Goal: Transaction & Acquisition: Purchase product/service

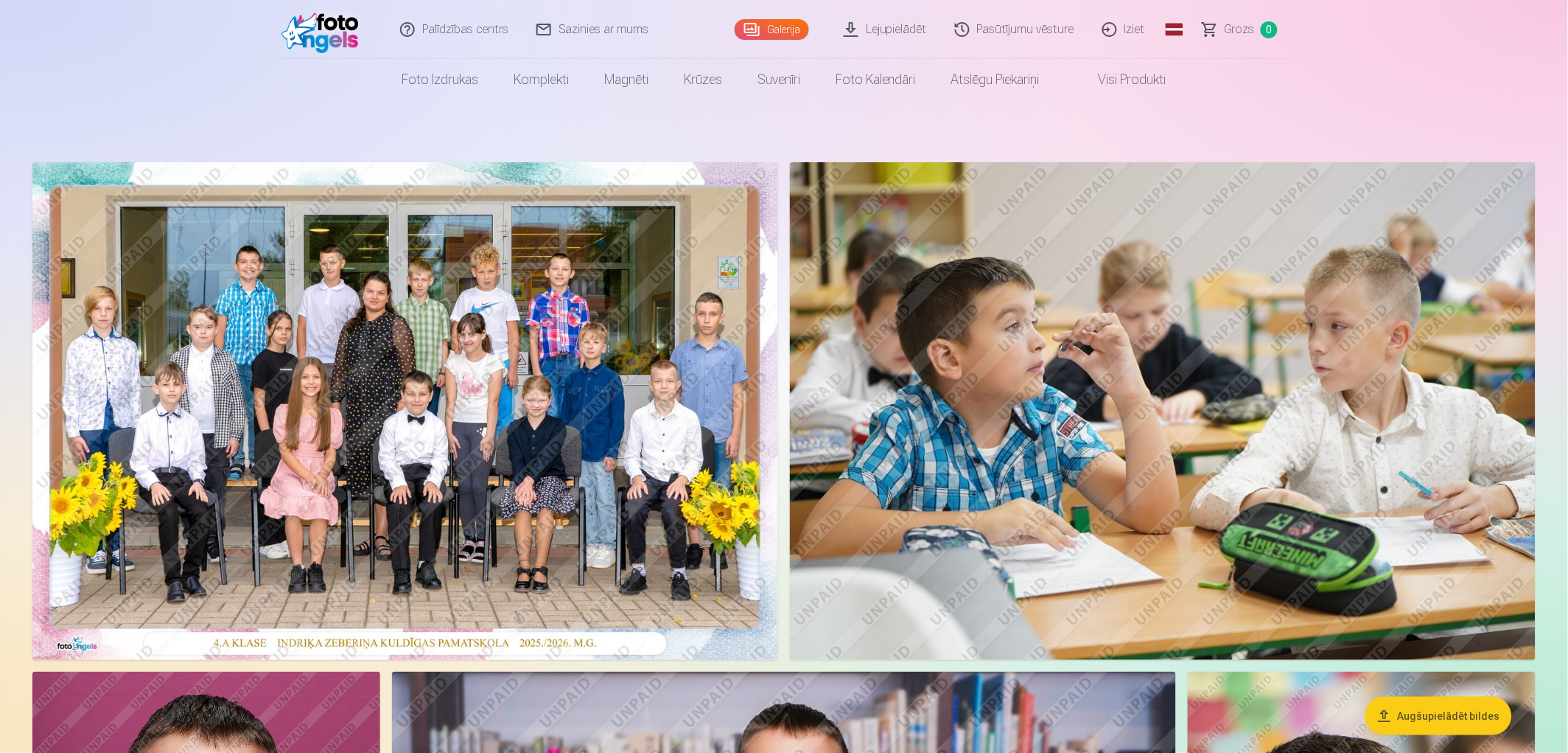
click at [782, 28] on link "Galerija" at bounding box center [772, 29] width 74 height 21
click at [767, 30] on link "Galerija" at bounding box center [772, 29] width 74 height 21
click at [418, 483] on img at bounding box center [405, 410] width 746 height 498
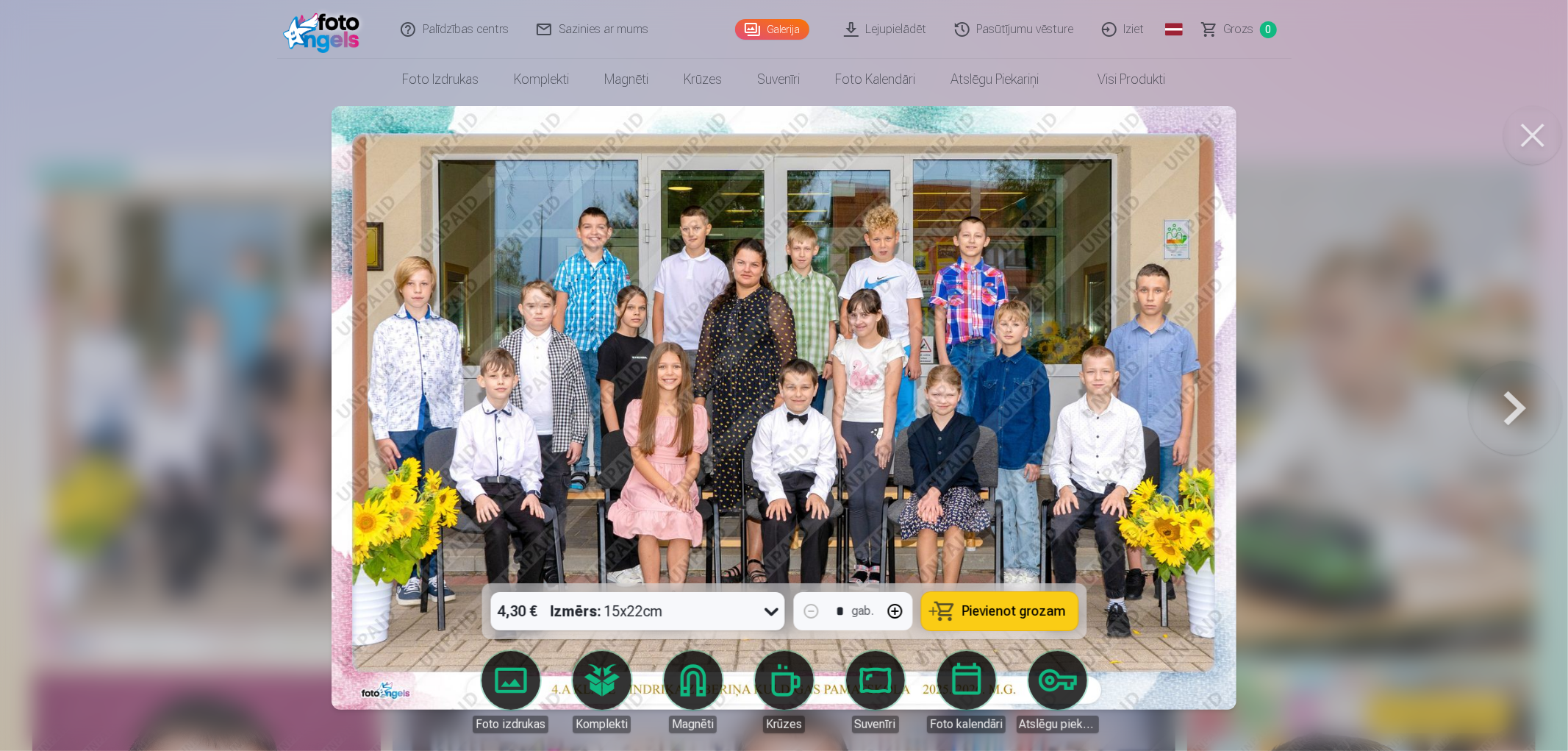
click at [769, 612] on icon at bounding box center [771, 611] width 14 height 8
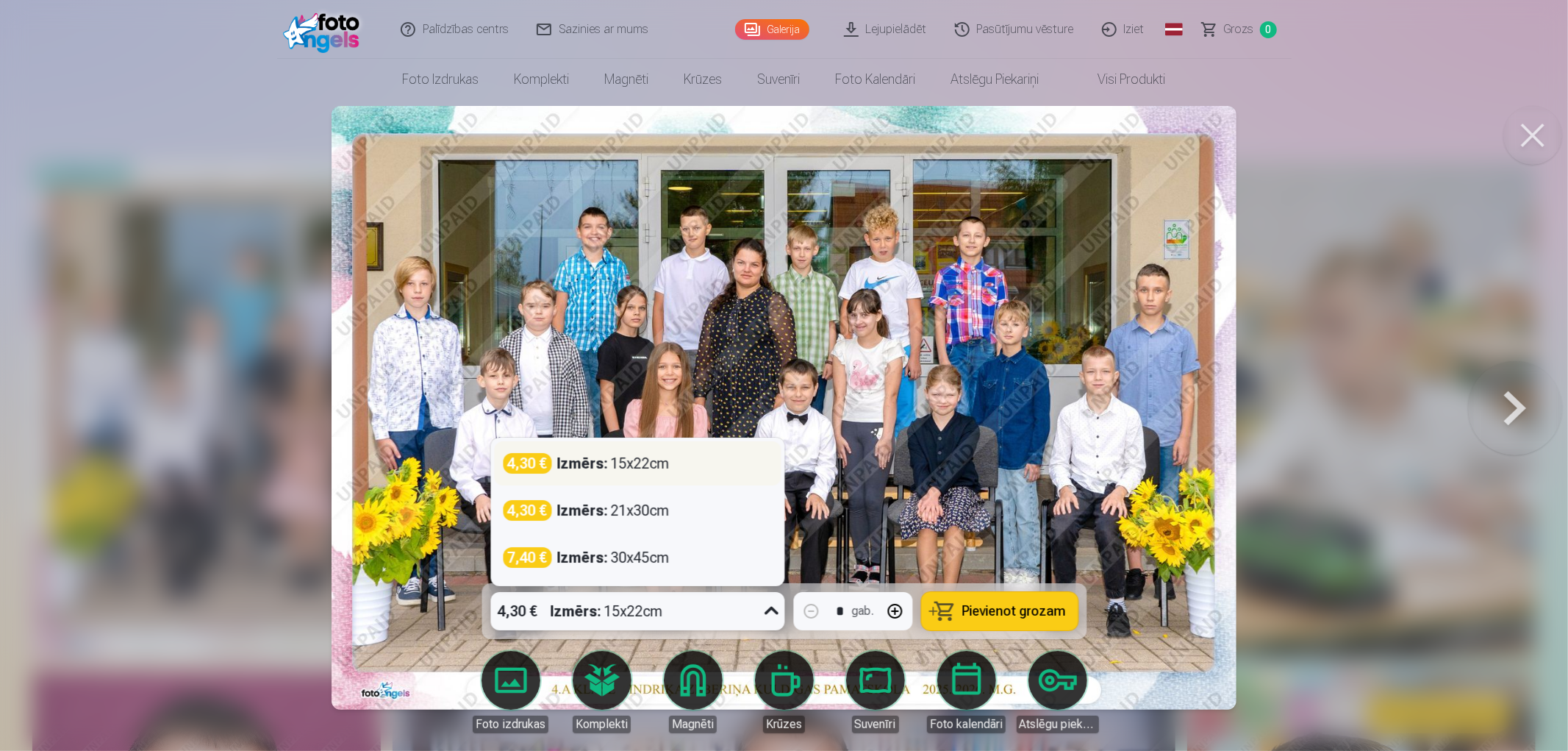
click at [660, 465] on div "Izmērs : 15x22cm" at bounding box center [614, 464] width 112 height 21
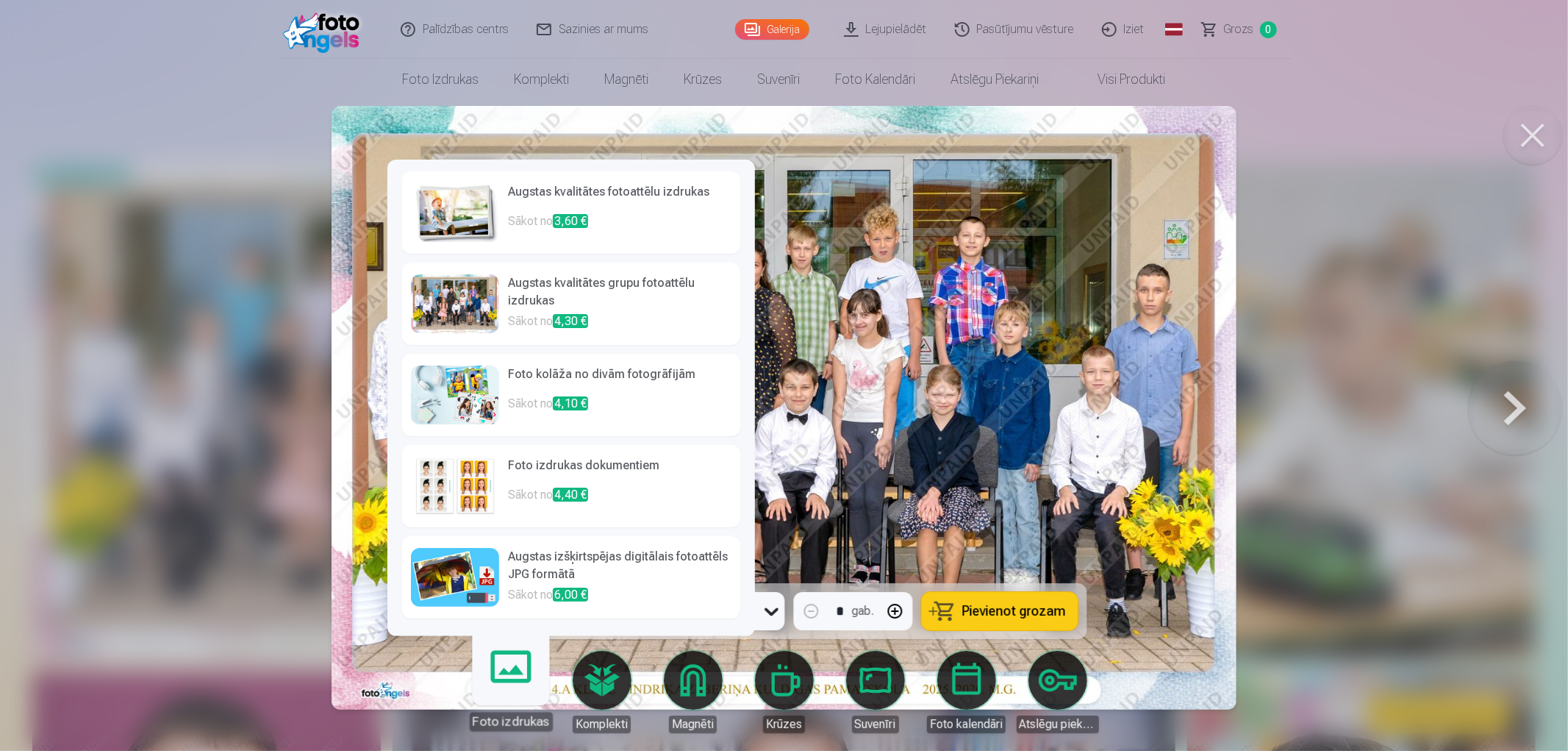
click at [610, 230] on p "Sākot no 3,60 €" at bounding box center [620, 227] width 224 height 29
click at [457, 201] on img at bounding box center [455, 212] width 88 height 59
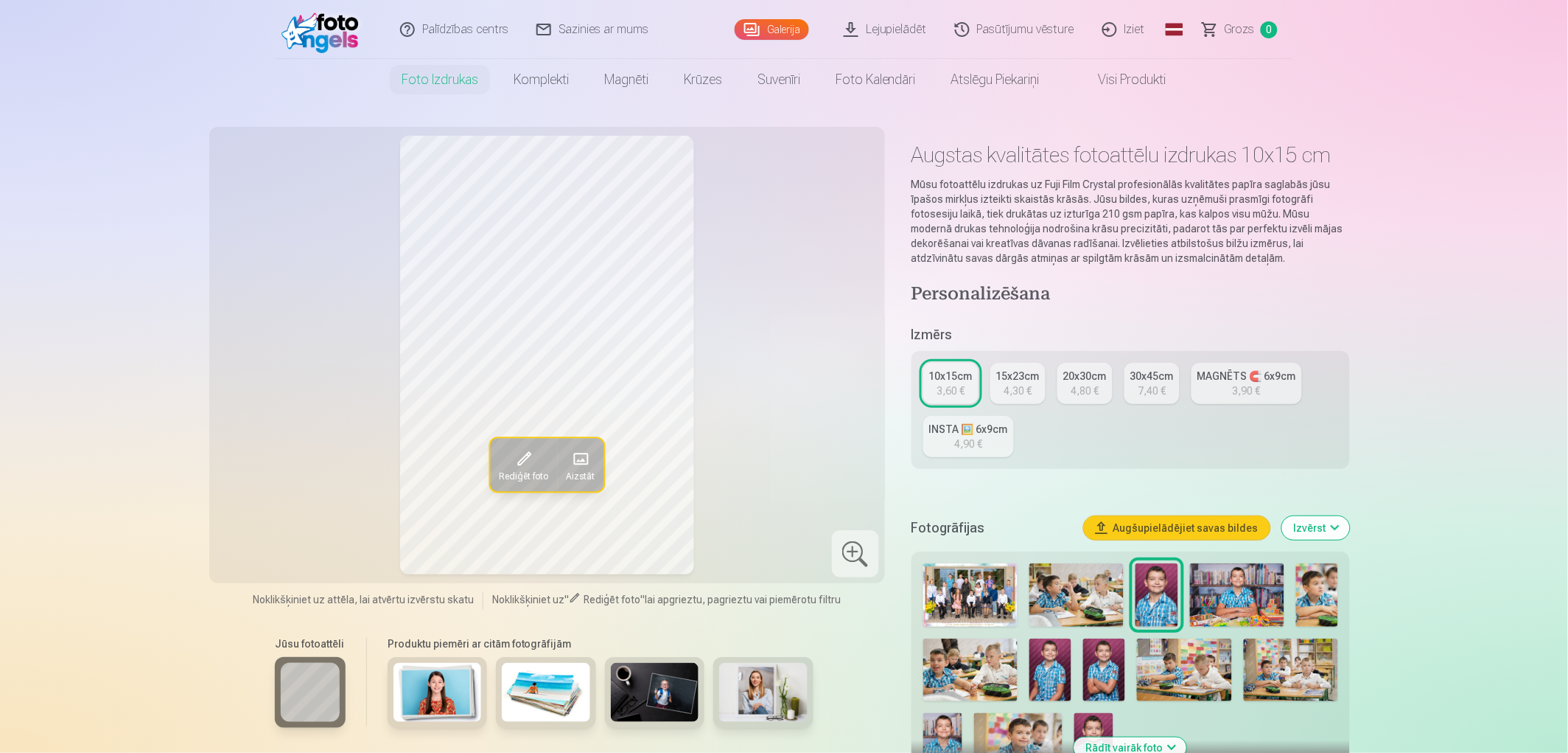
click at [961, 579] on img at bounding box center [970, 595] width 94 height 63
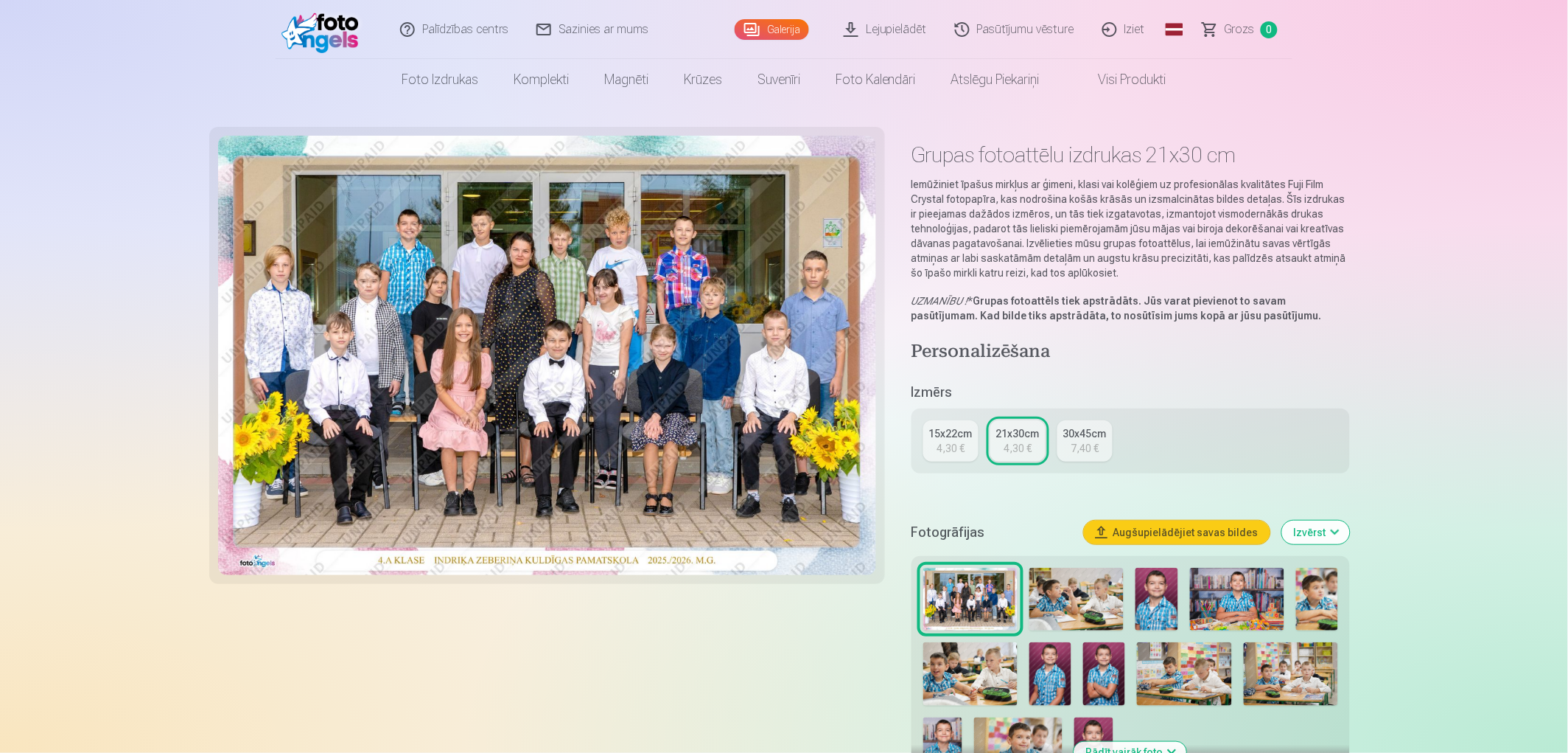
click at [947, 432] on div "15x22cm" at bounding box center [951, 433] width 43 height 15
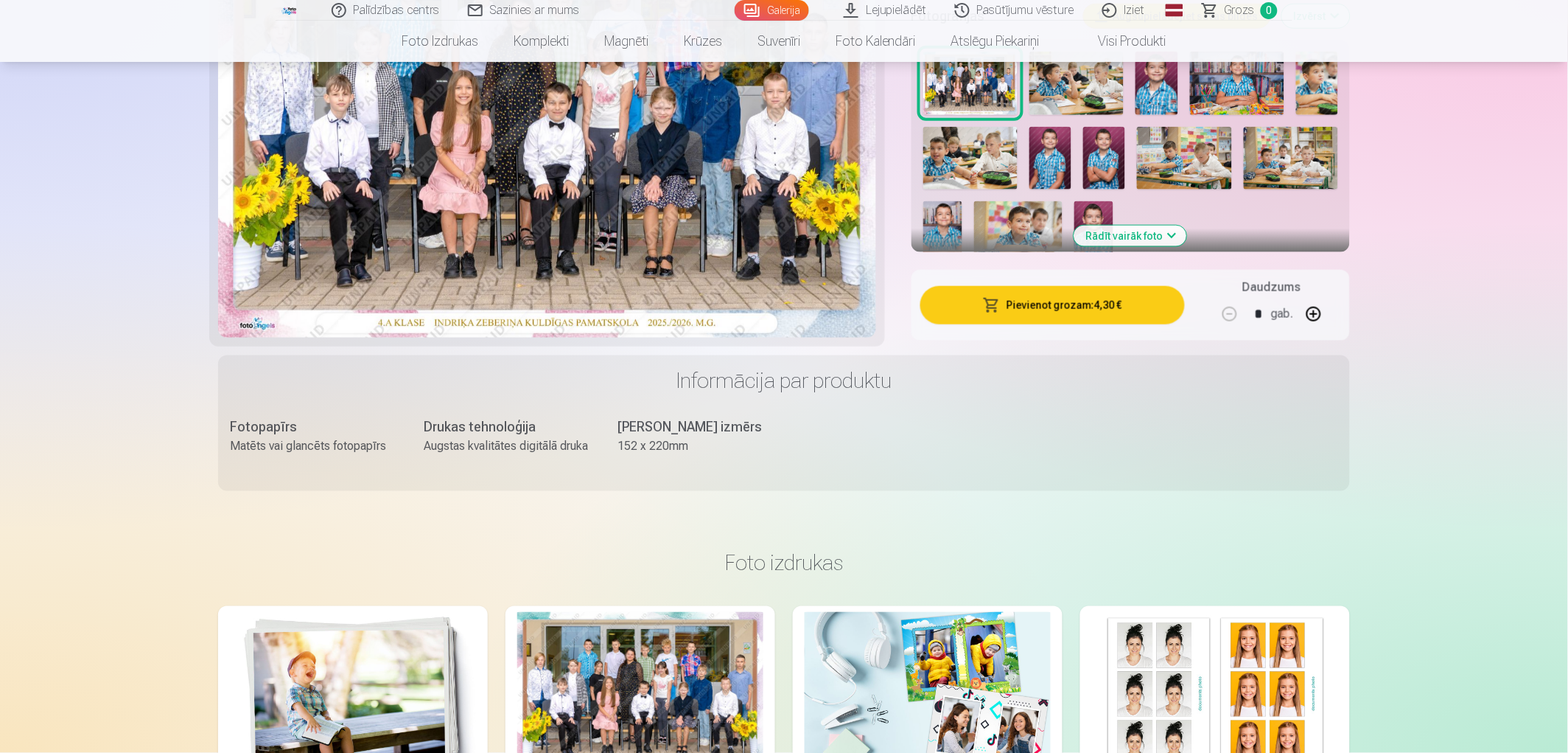
scroll to position [573, 0]
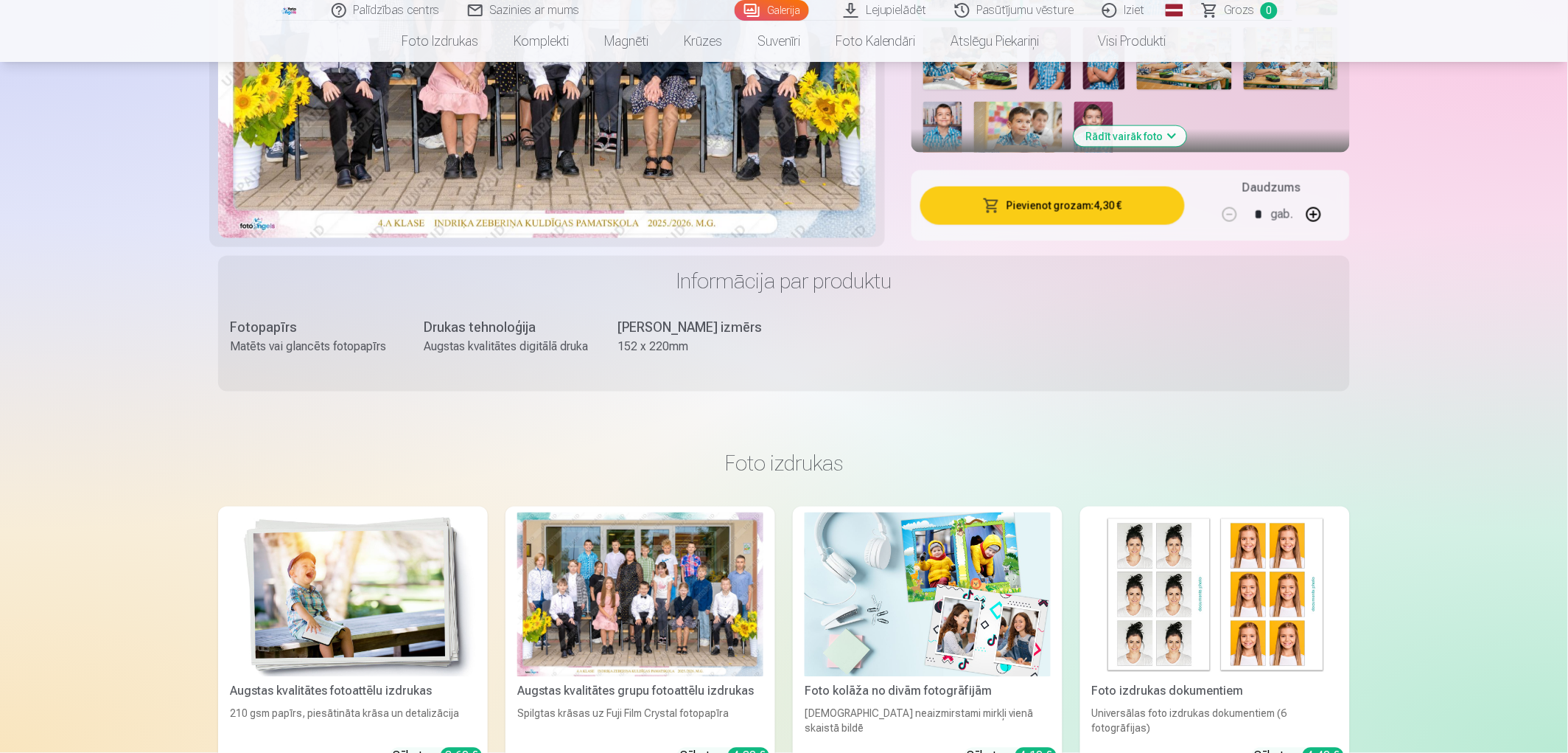
click at [1045, 197] on button "Pievienot grozam : 4,30 €" at bounding box center [1053, 205] width 265 height 38
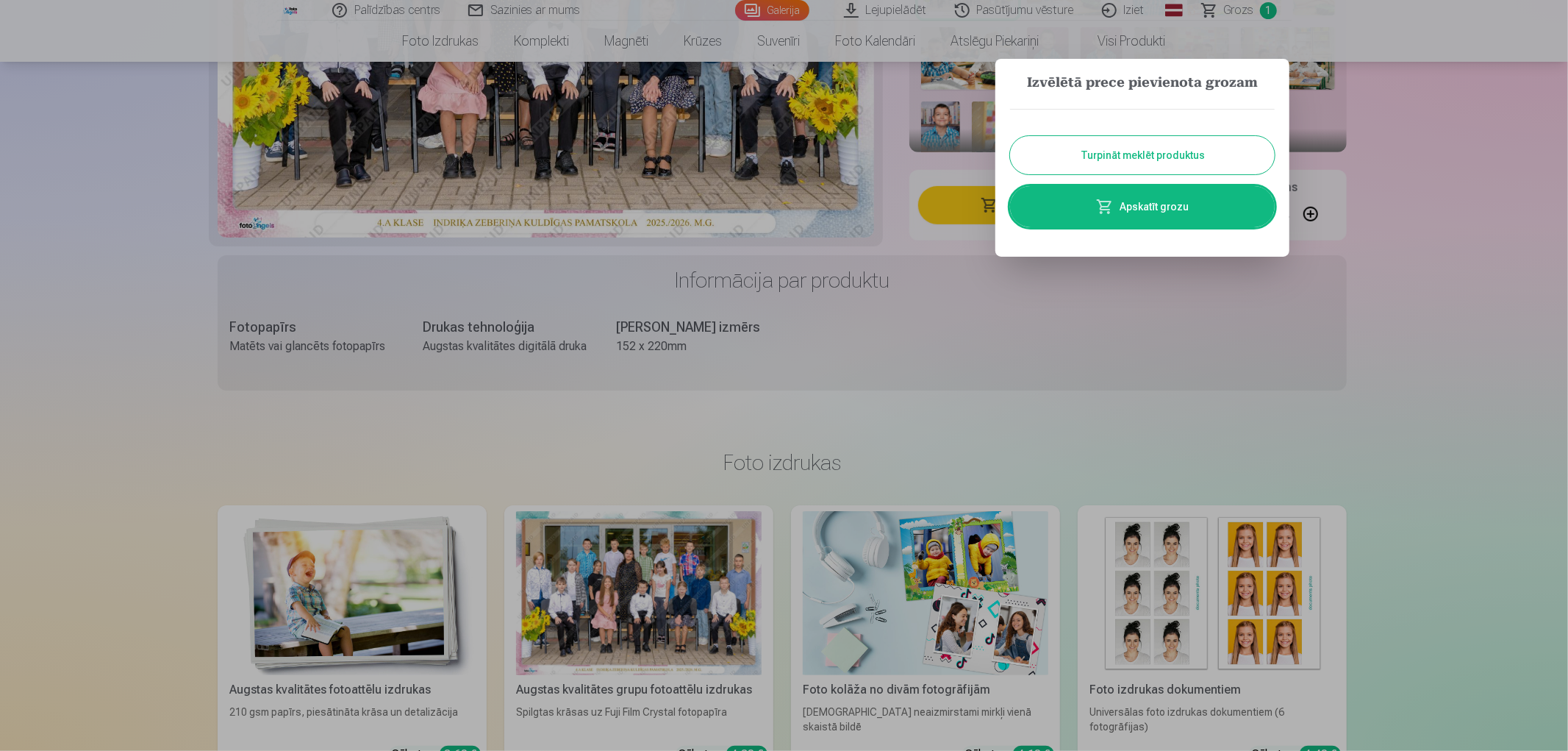
click at [1111, 142] on button "Turpināt meklēt produktus" at bounding box center [1142, 155] width 265 height 38
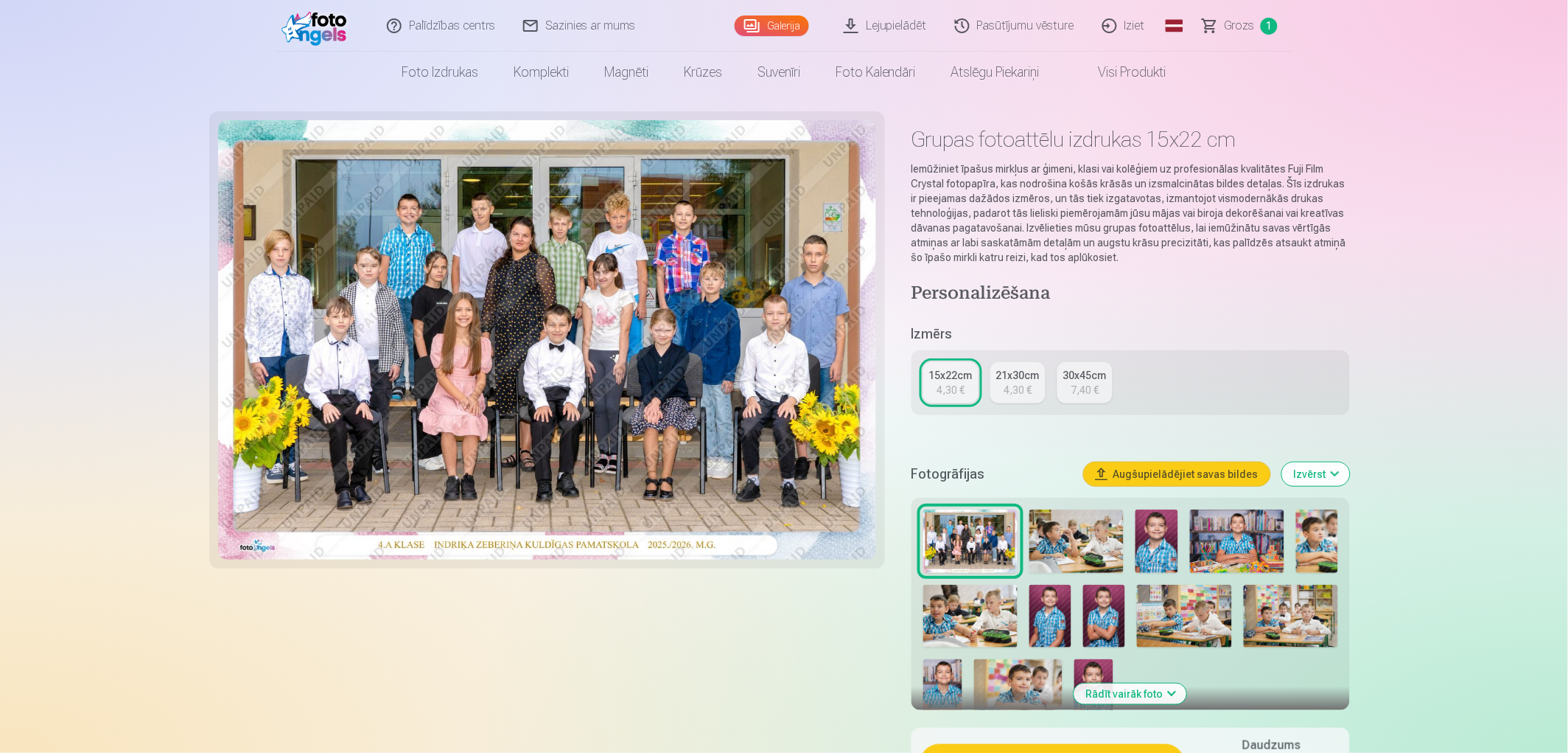
scroll to position [0, 0]
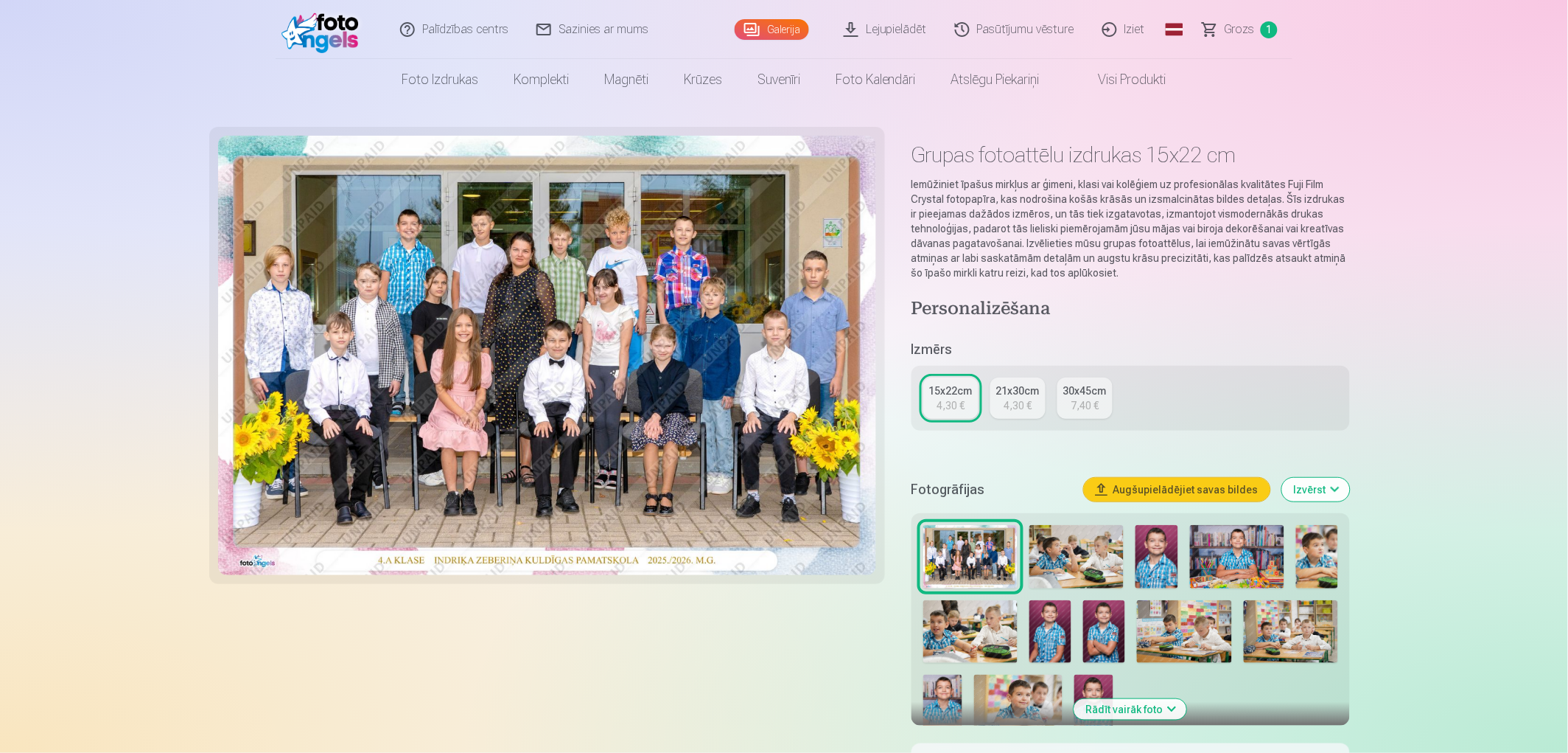
click at [789, 17] on div "Galerija" at bounding box center [775, 29] width 81 height 59
click at [778, 30] on link "Galerija" at bounding box center [772, 29] width 74 height 21
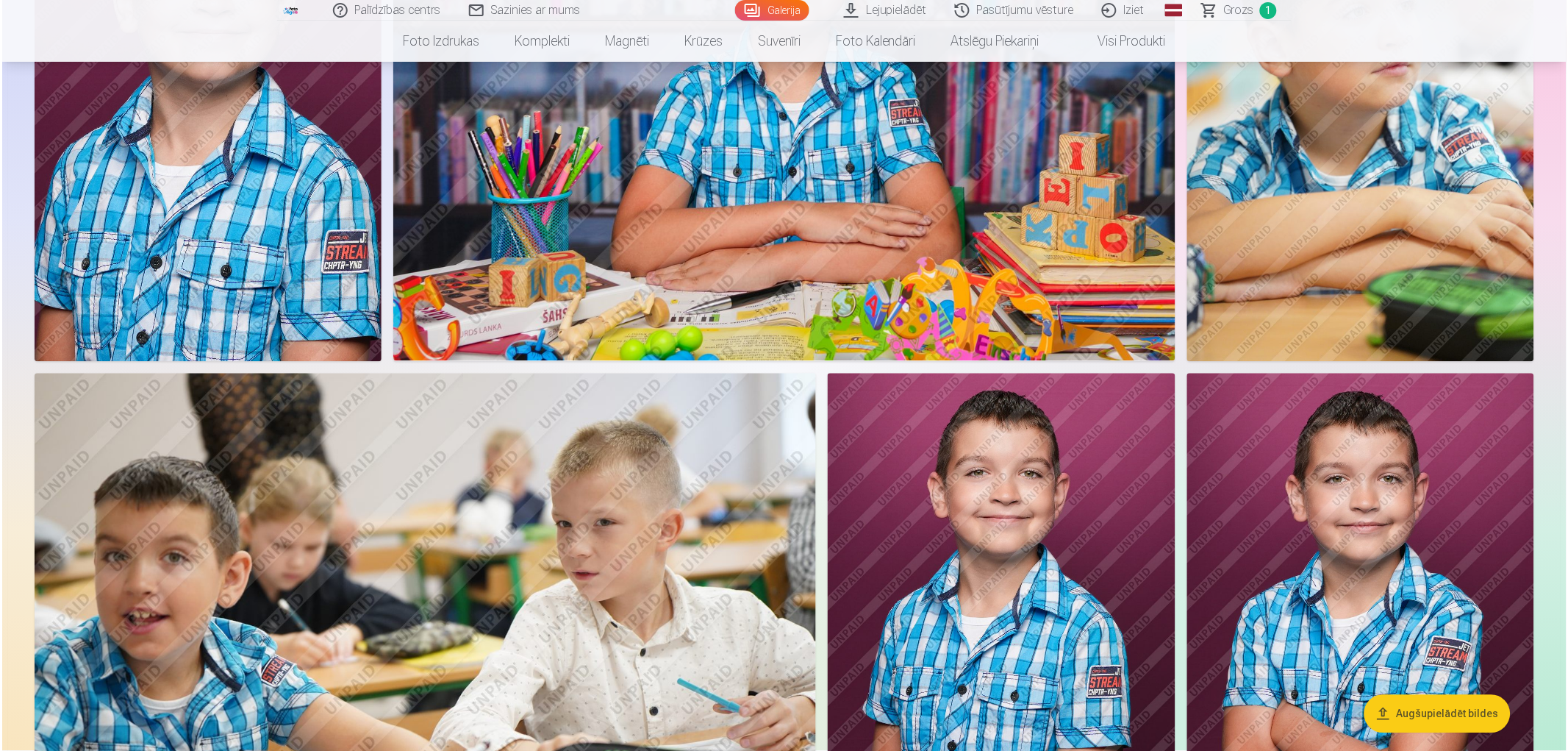
scroll to position [571, 0]
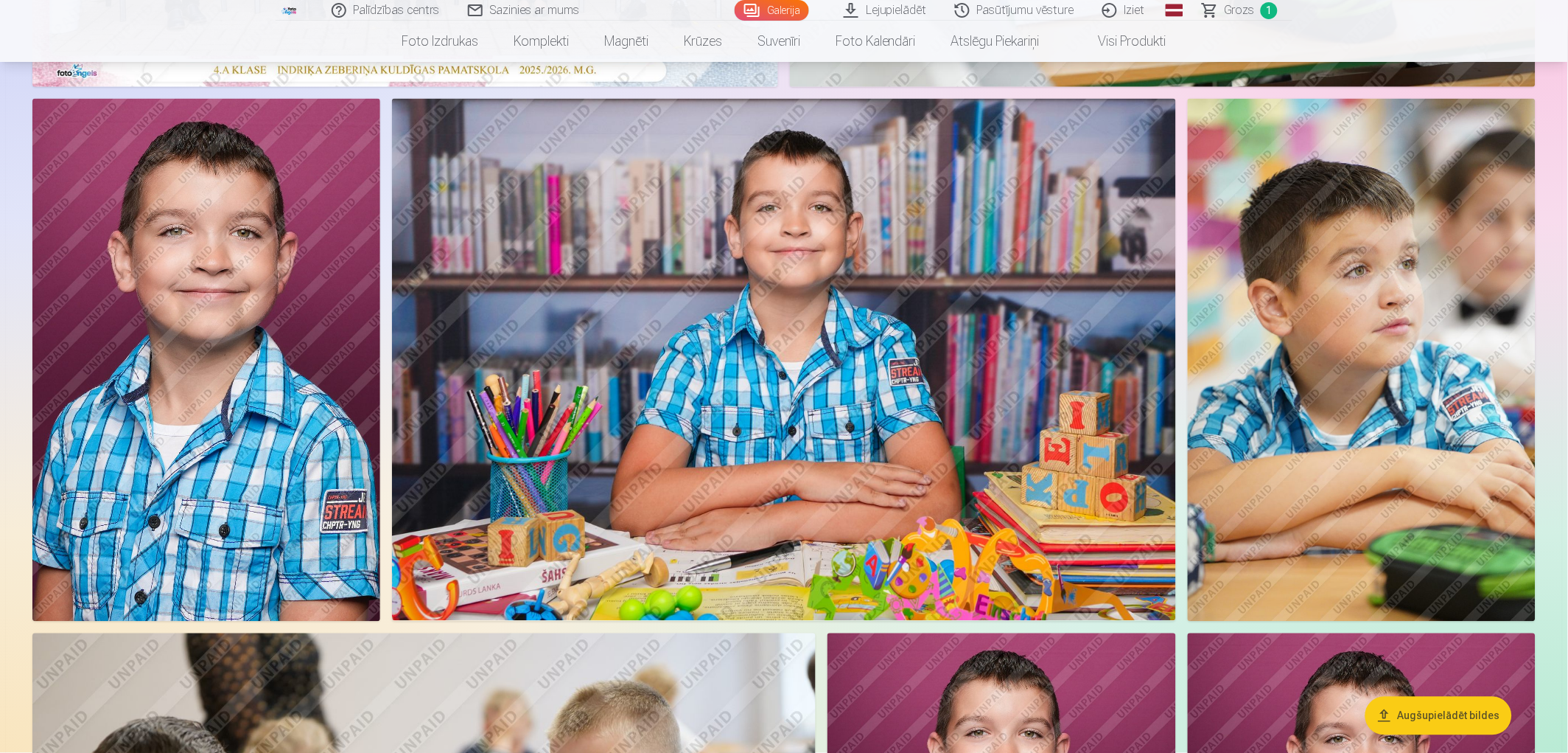
click at [287, 370] on img at bounding box center [206, 360] width 348 height 523
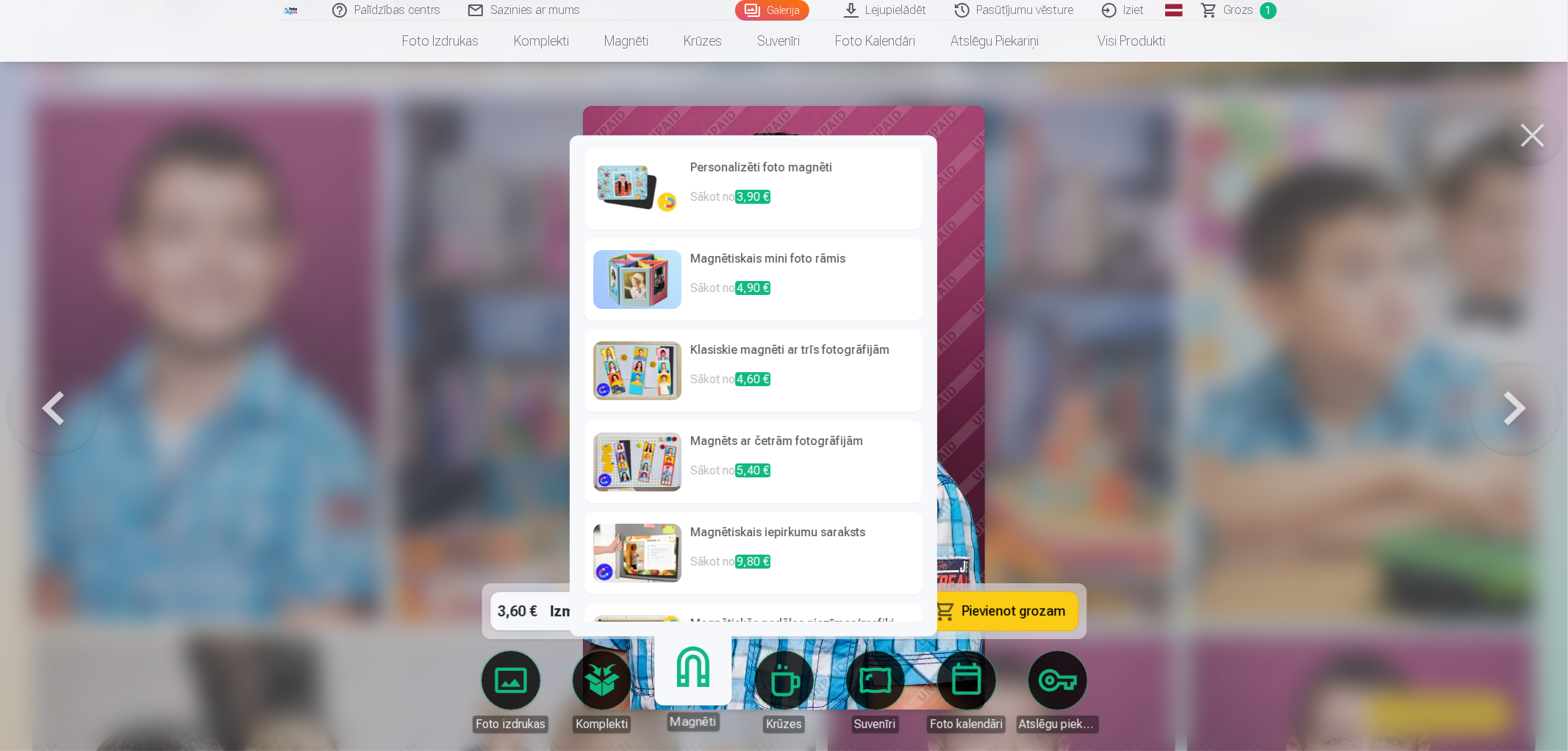
click at [715, 201] on p "Sākot no 3,90 €" at bounding box center [802, 203] width 224 height 29
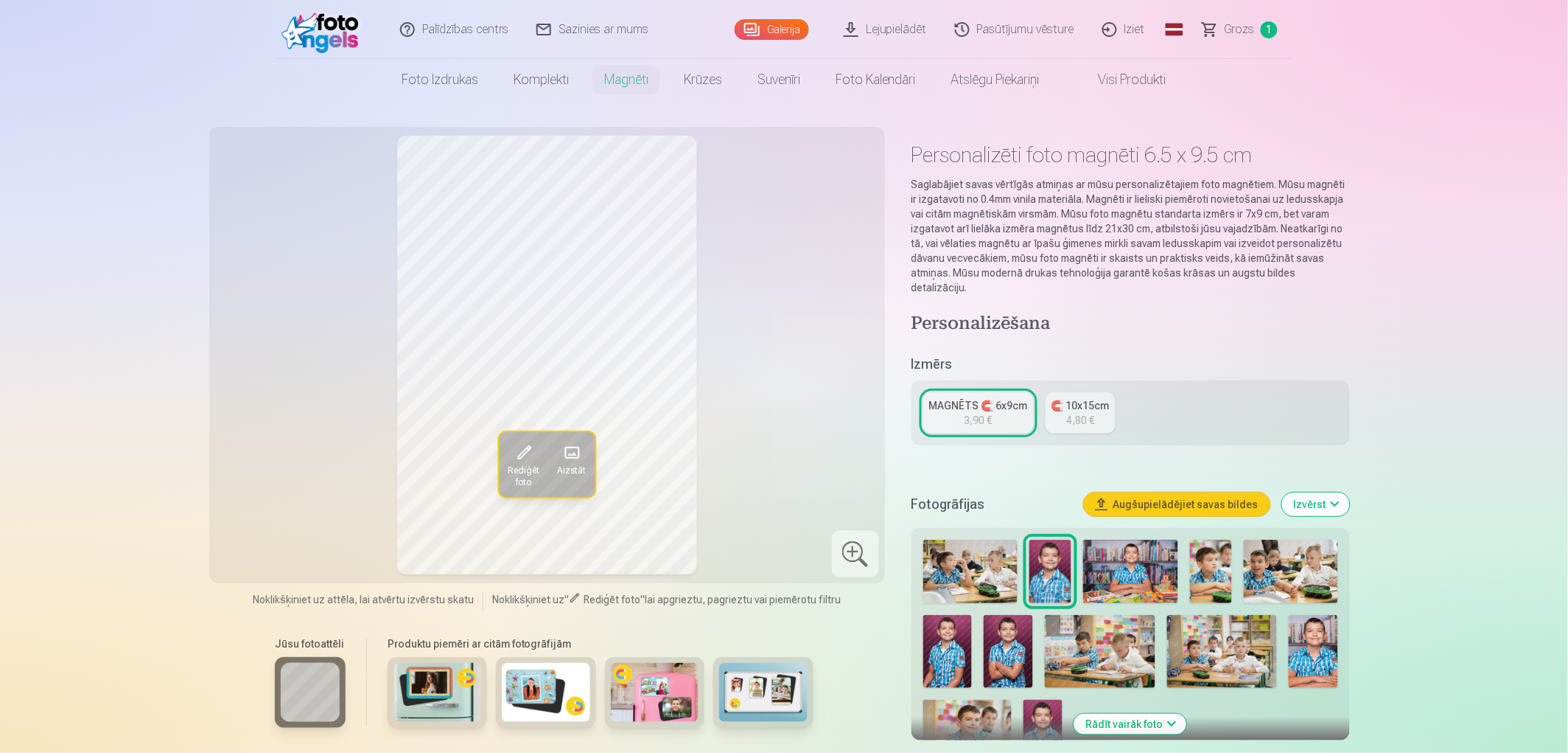
click at [974, 413] on div "3,90 €" at bounding box center [979, 420] width 28 height 15
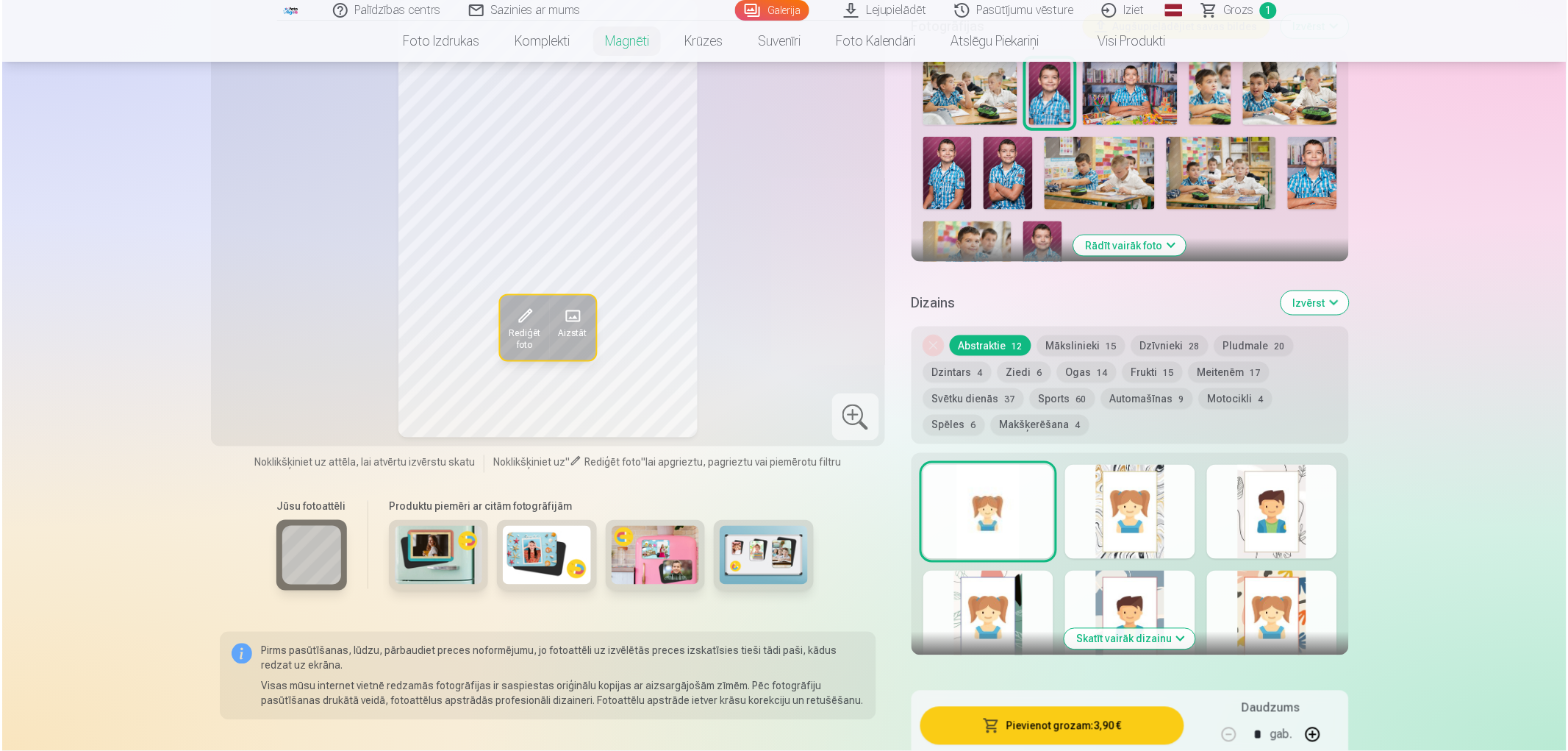
scroll to position [735, 0]
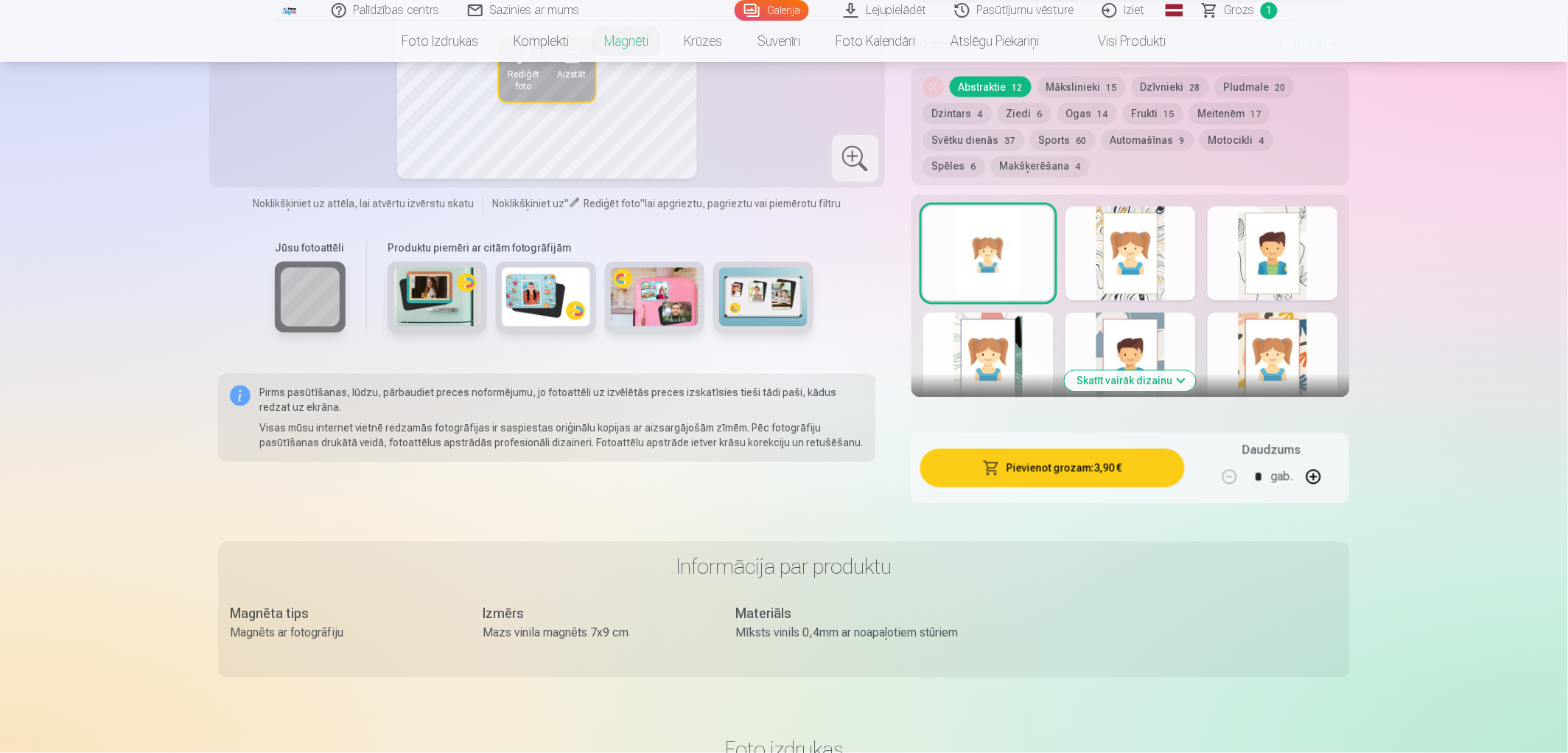
click at [1072, 457] on button "Pievienot grozam : 3,90 €" at bounding box center [1053, 468] width 265 height 38
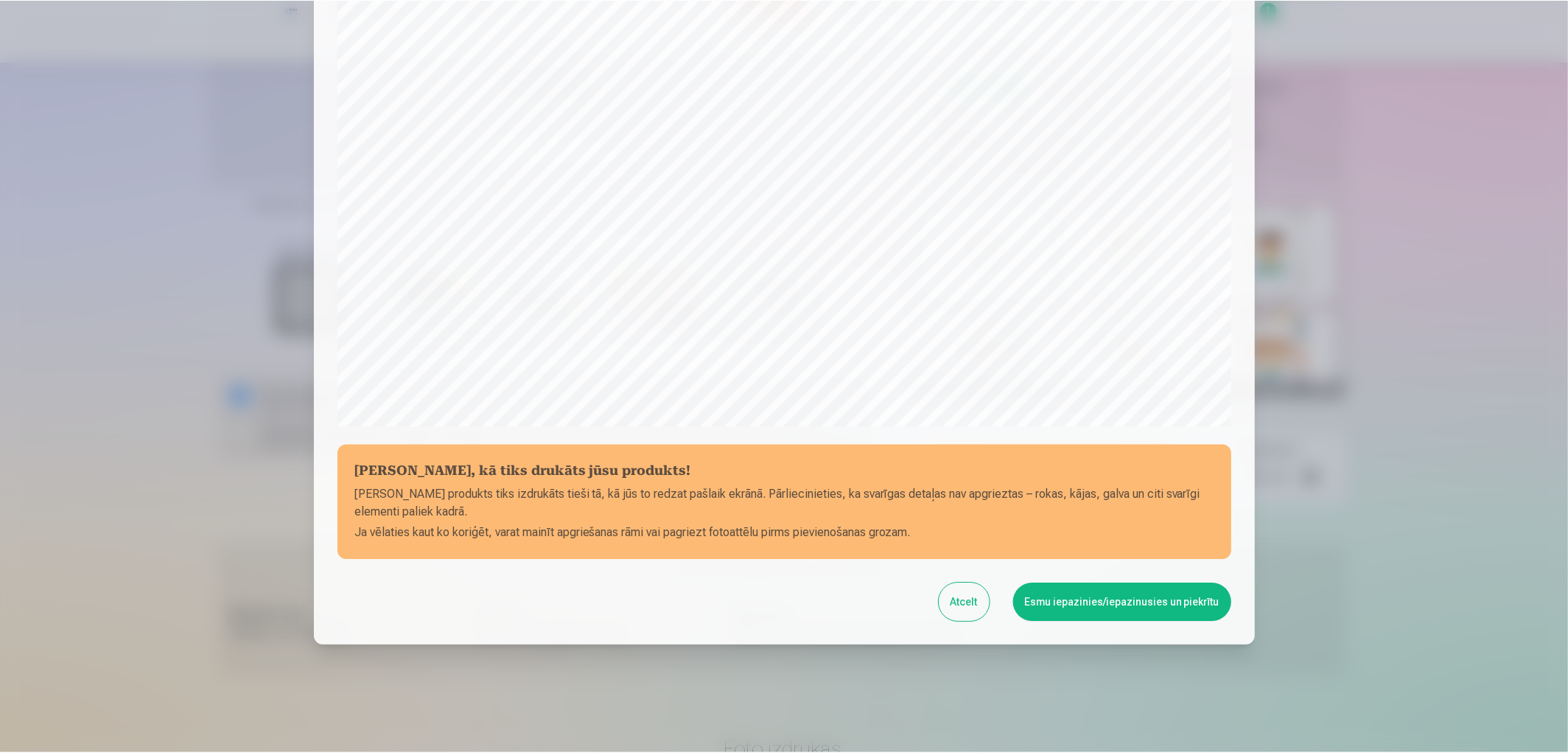
scroll to position [308, 0]
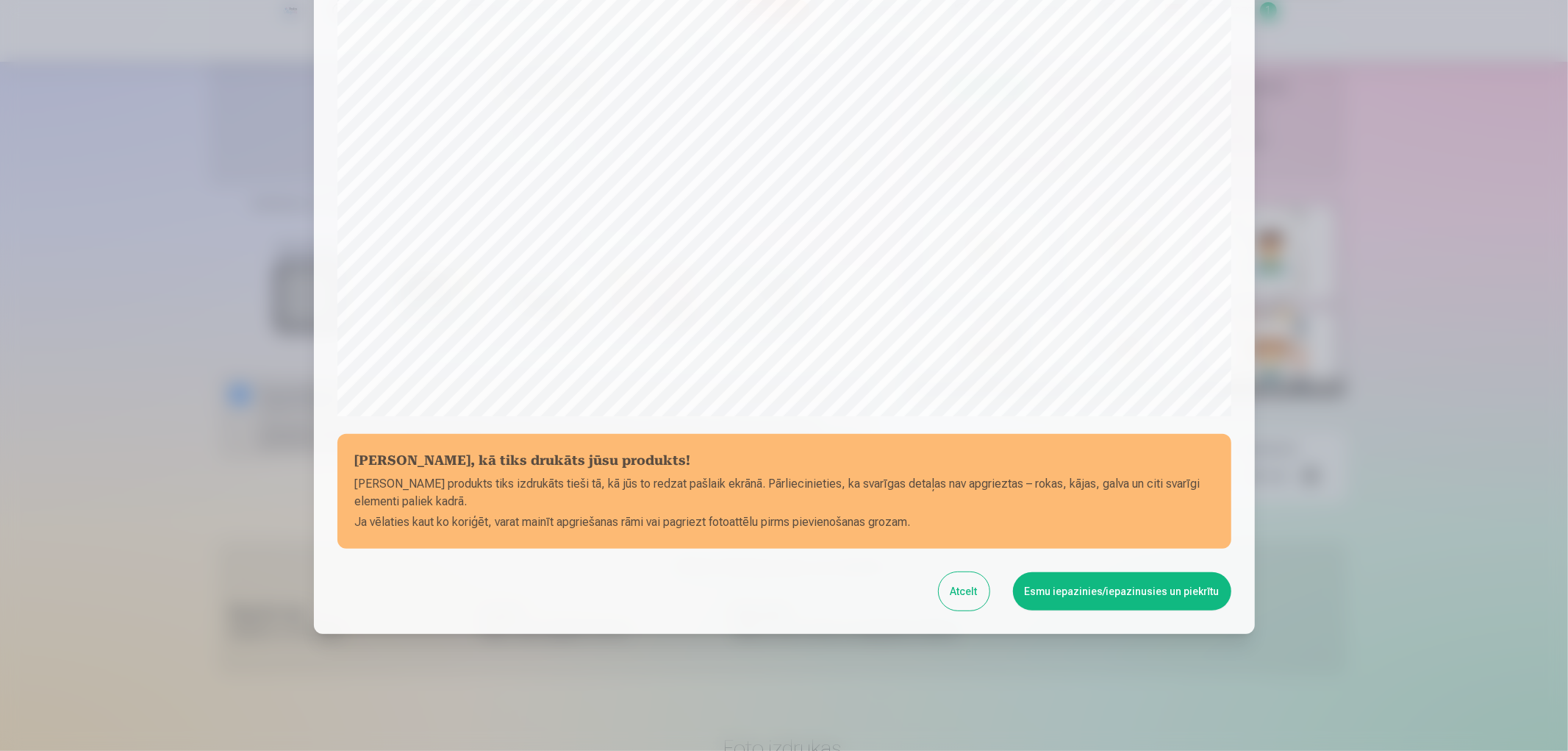
click at [1091, 589] on button "Esmu iepazinies/iepazinusies un piekrītu" at bounding box center [1122, 591] width 218 height 38
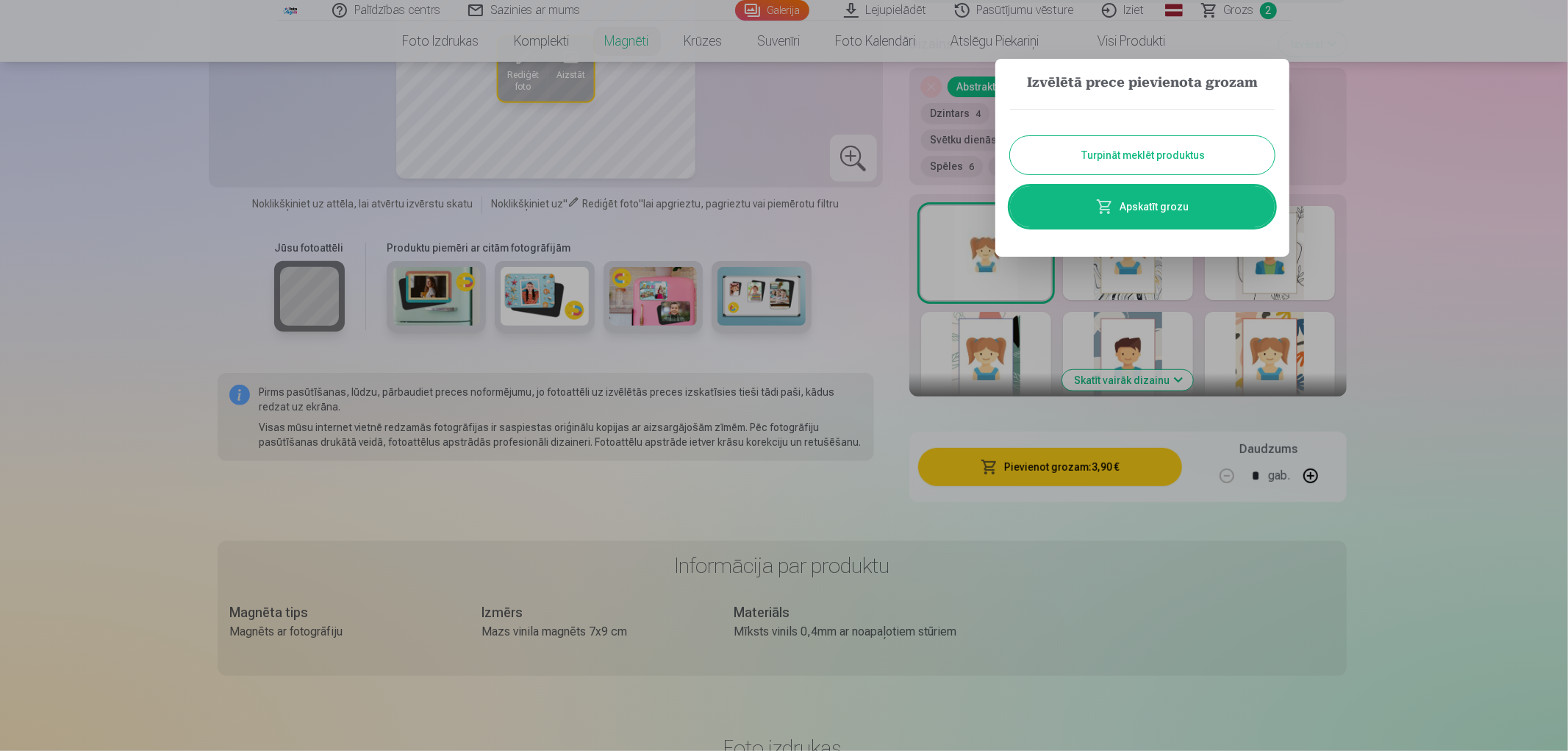
click at [1123, 161] on button "Turpināt meklēt produktus" at bounding box center [1142, 155] width 265 height 38
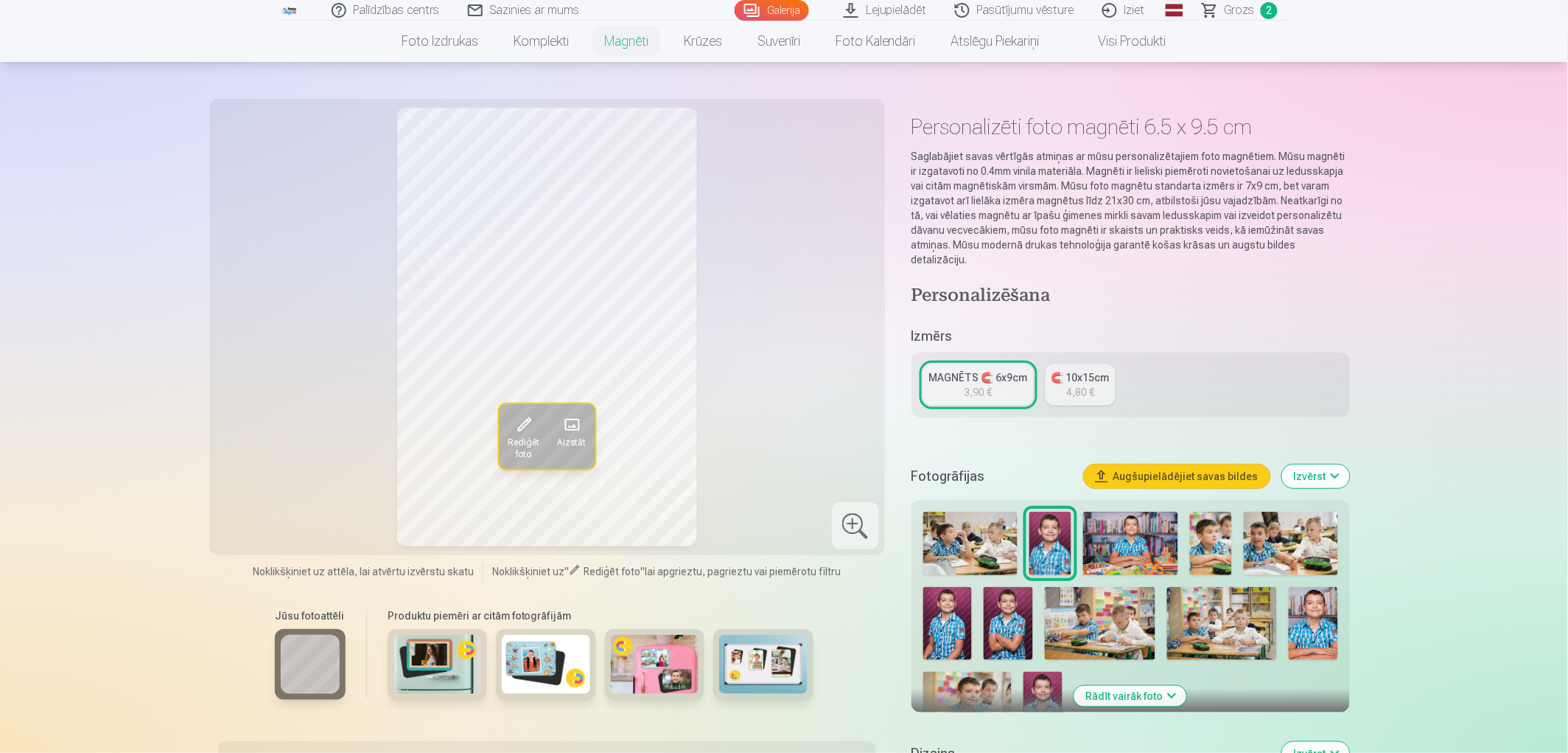
scroll to position [0, 0]
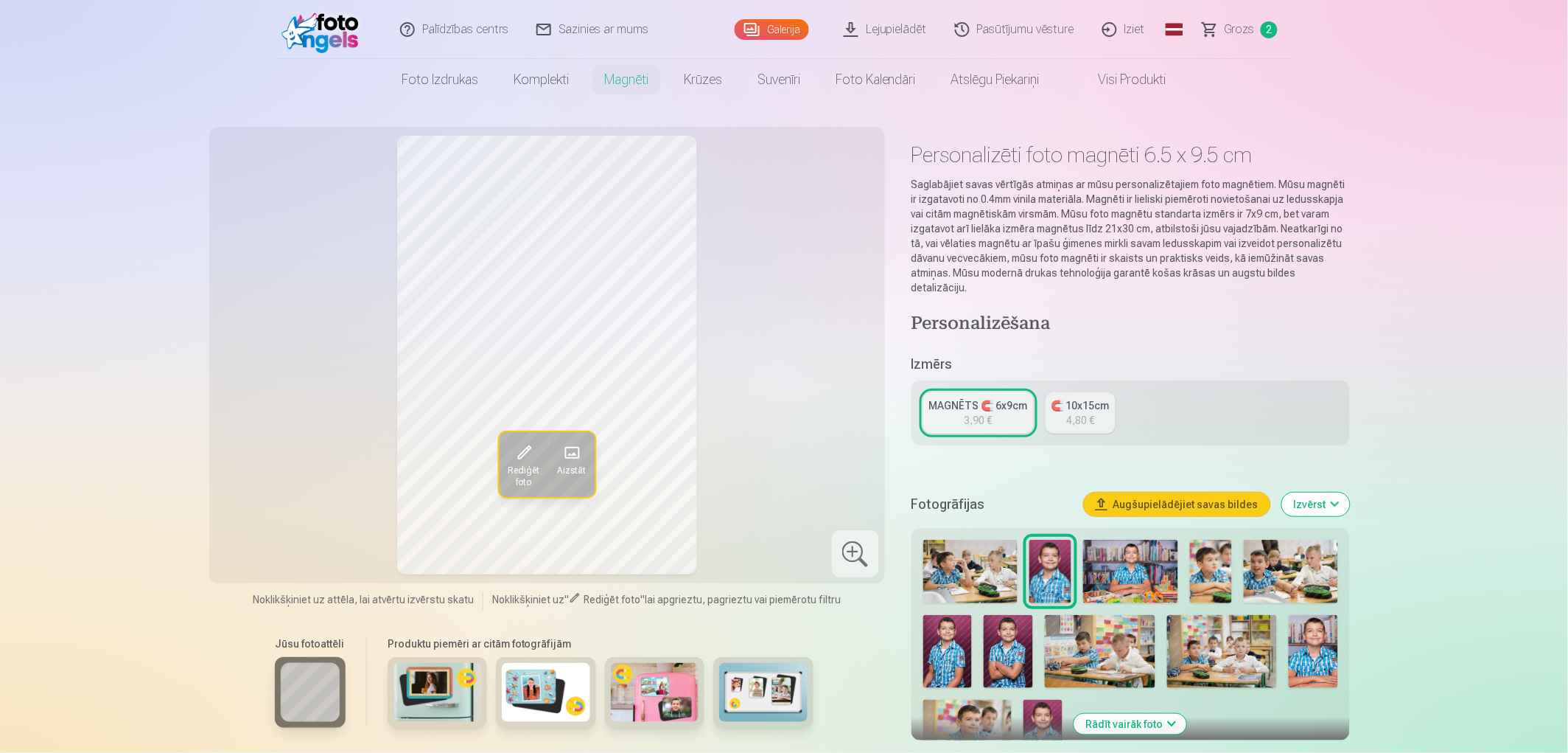
click at [787, 28] on link "Galerija" at bounding box center [772, 29] width 74 height 21
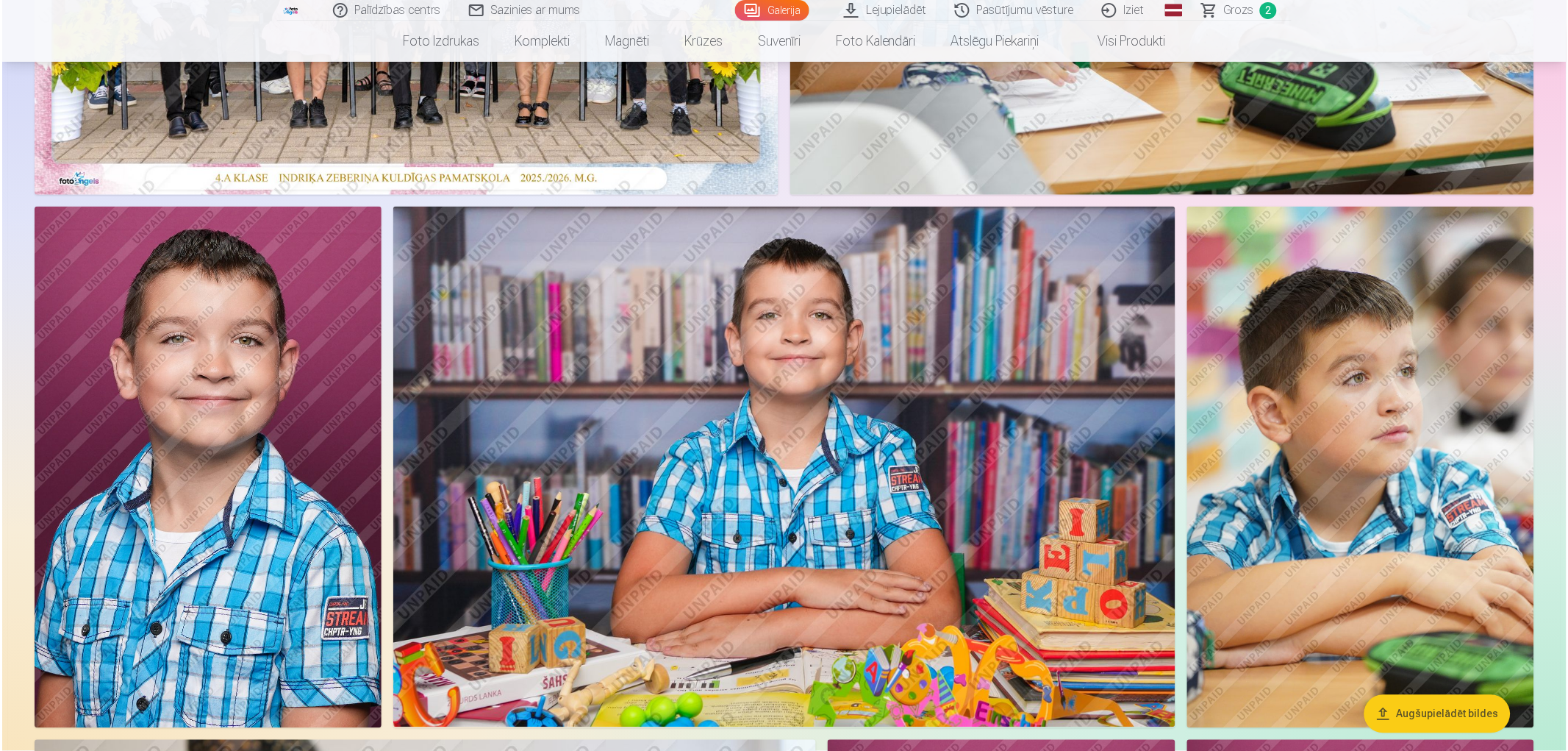
scroll to position [489, 0]
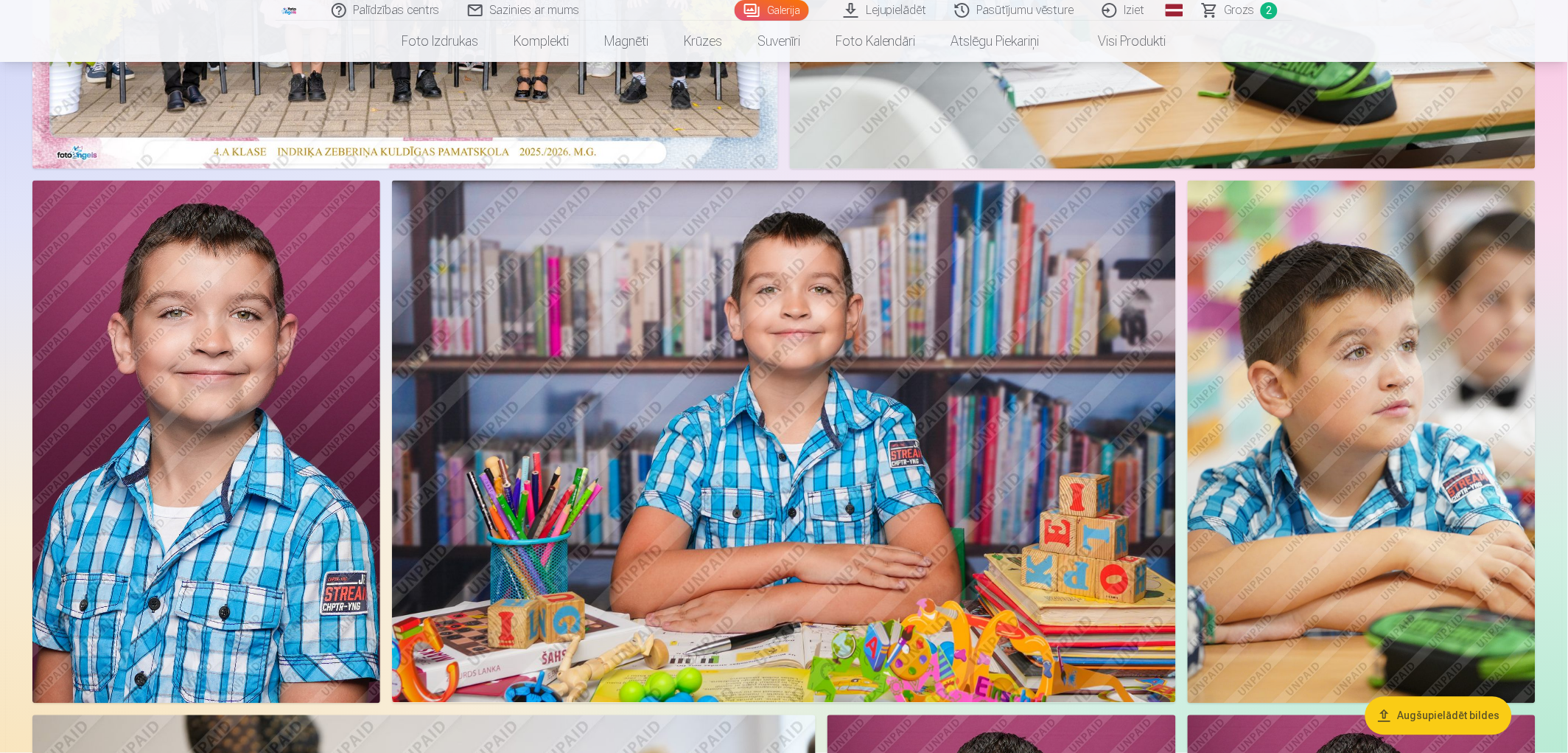
click at [247, 468] on img at bounding box center [206, 442] width 348 height 523
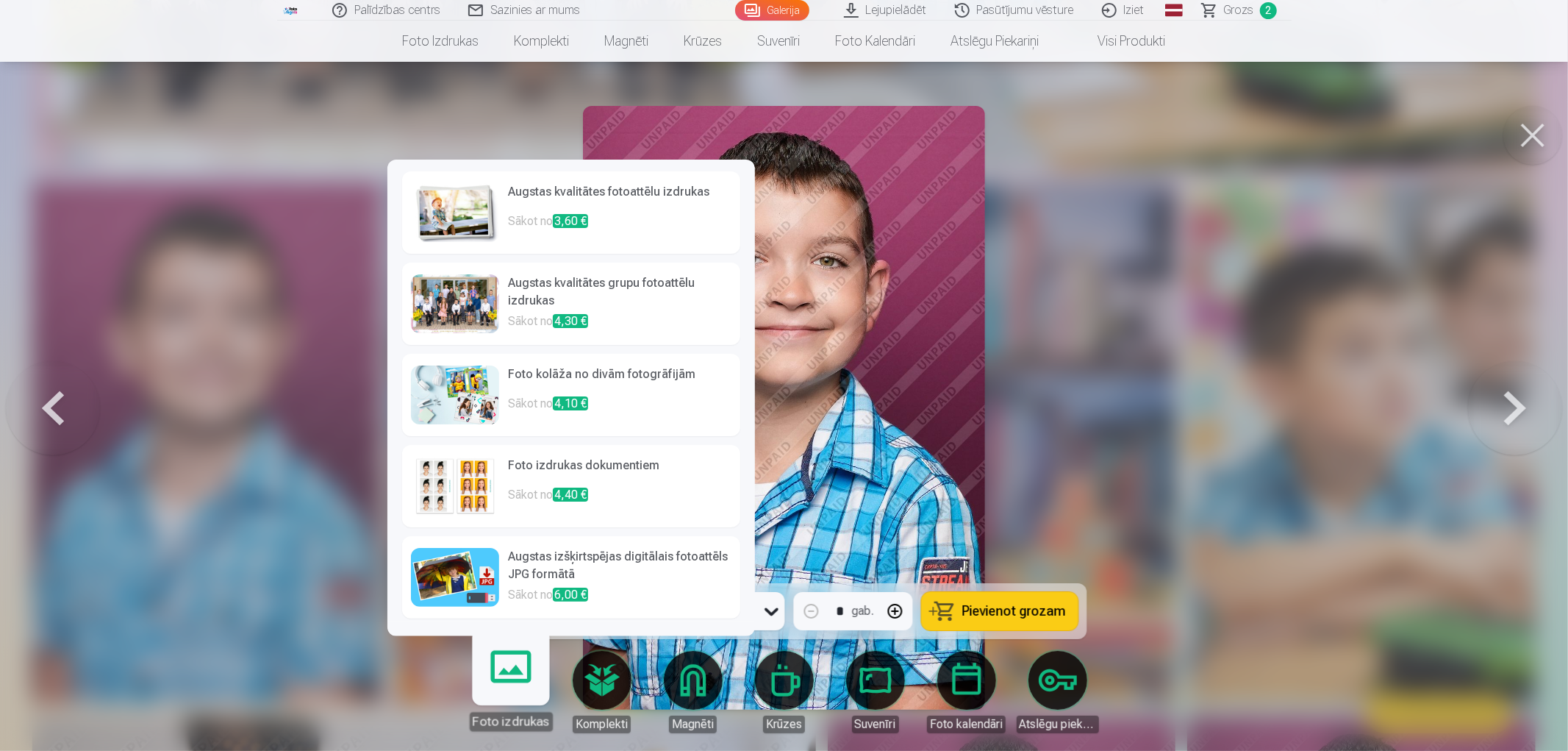
click at [532, 222] on p "Sākot no 3,60 €" at bounding box center [620, 227] width 224 height 29
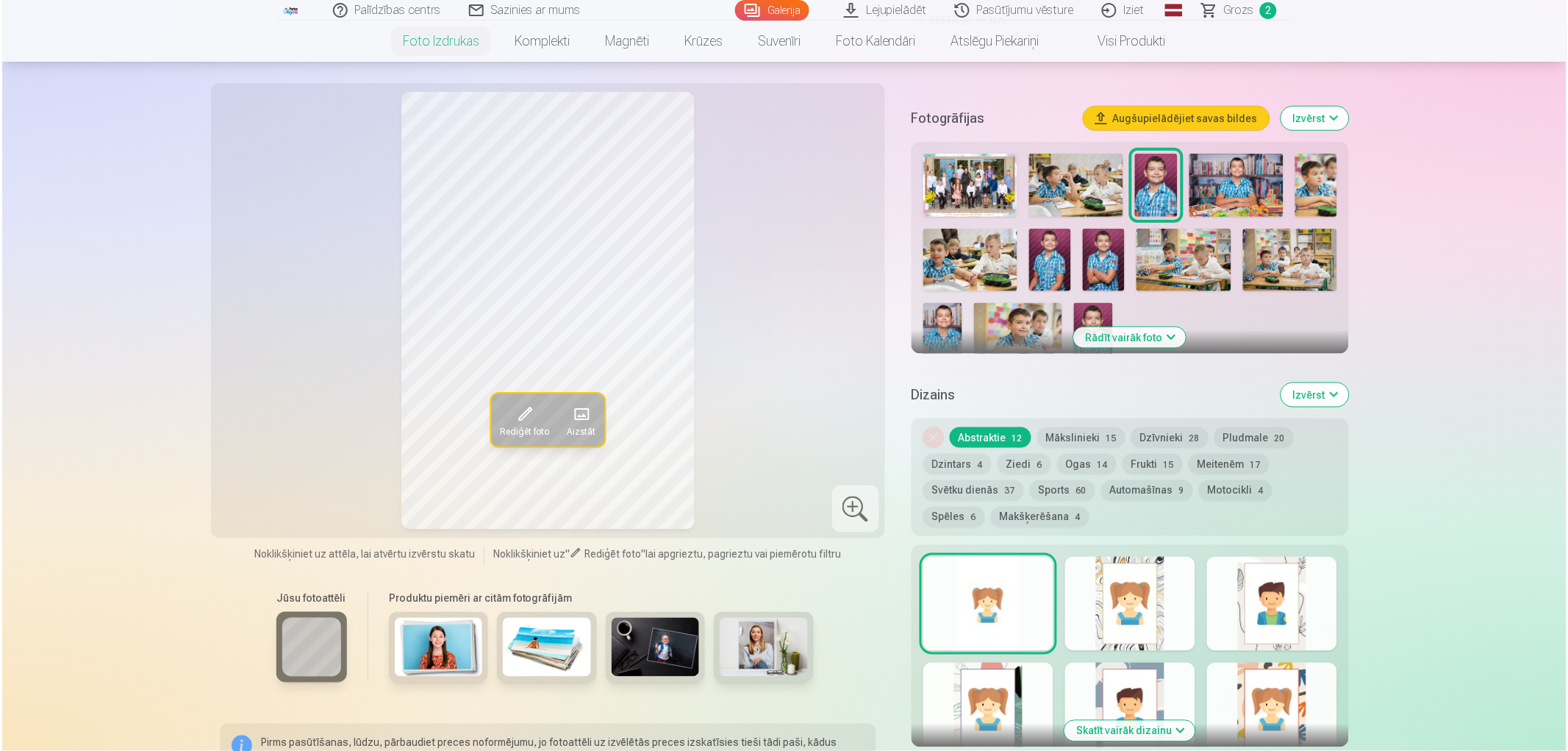
scroll to position [817, 0]
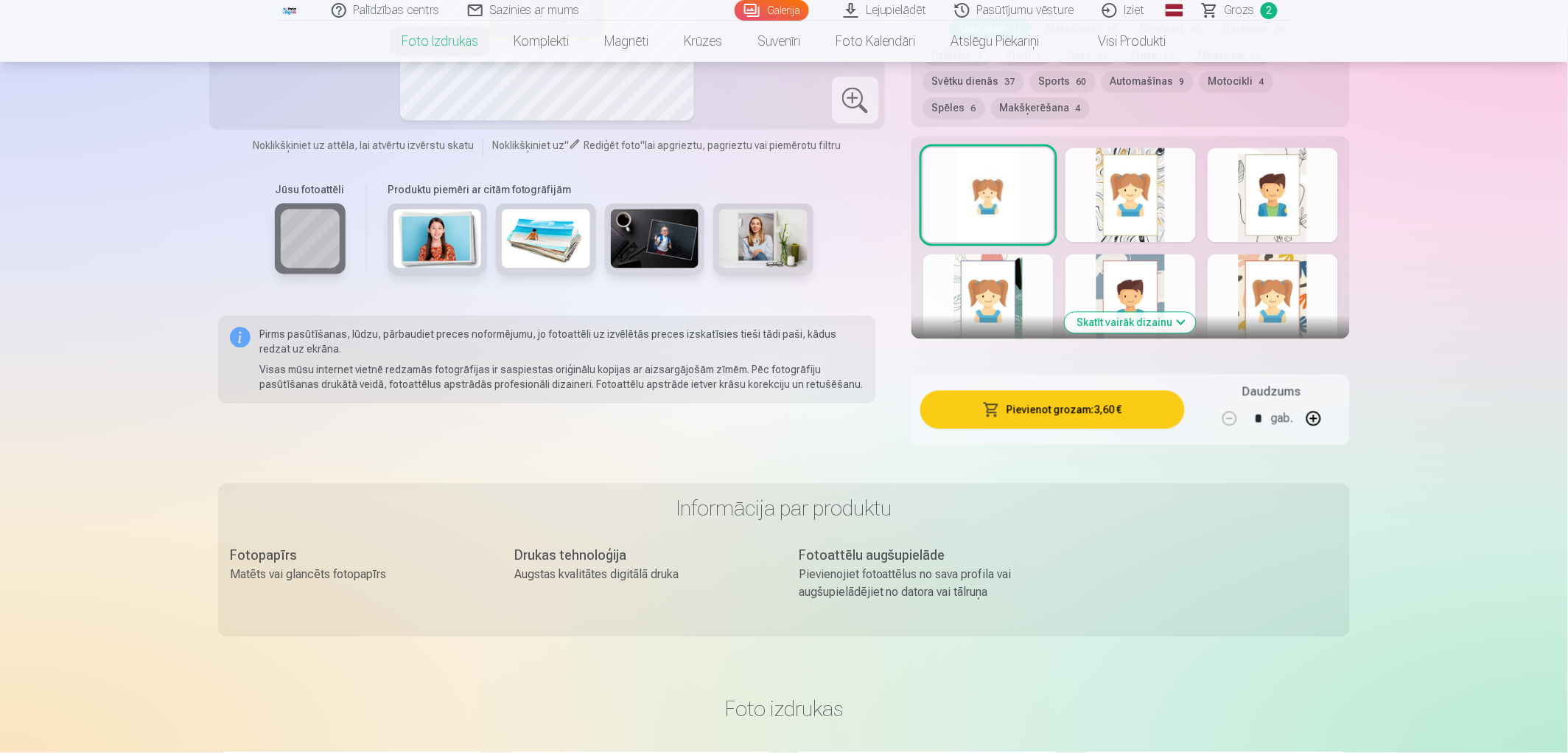
click at [1116, 413] on button "Pievienot grozam : 3,60 €" at bounding box center [1053, 409] width 265 height 38
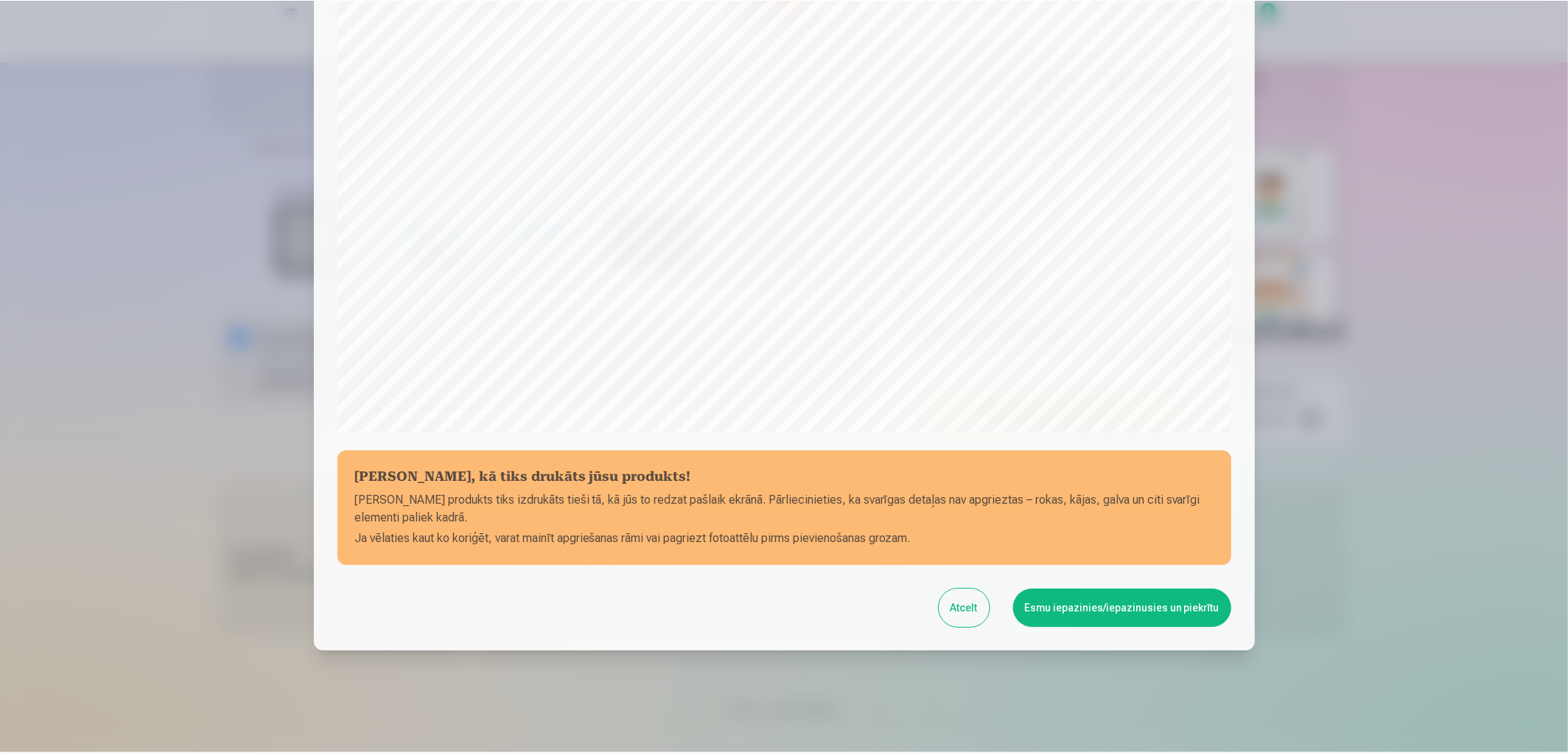
scroll to position [308, 0]
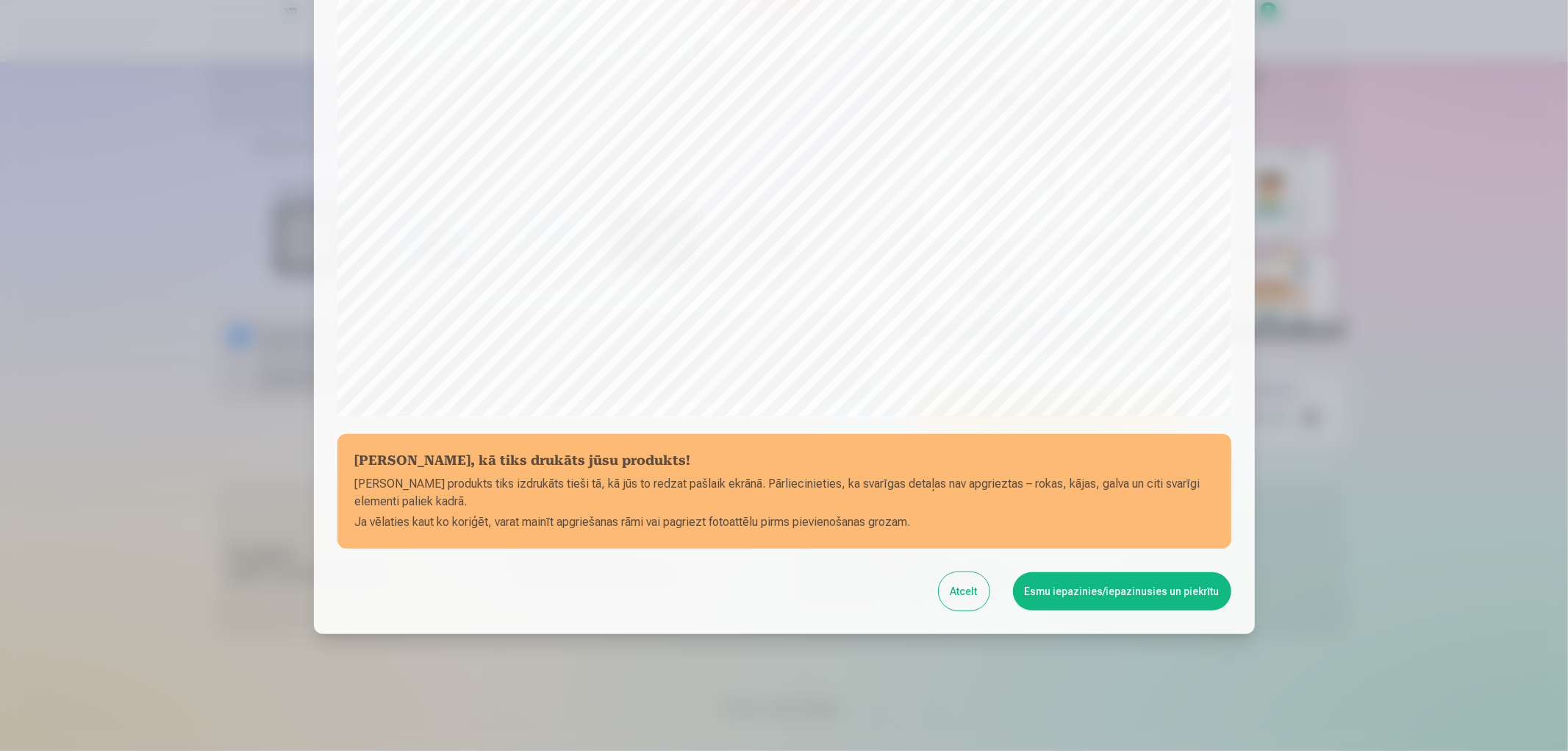
click at [1084, 589] on button "Esmu iepazinies/iepazinusies un piekrītu" at bounding box center [1122, 591] width 218 height 38
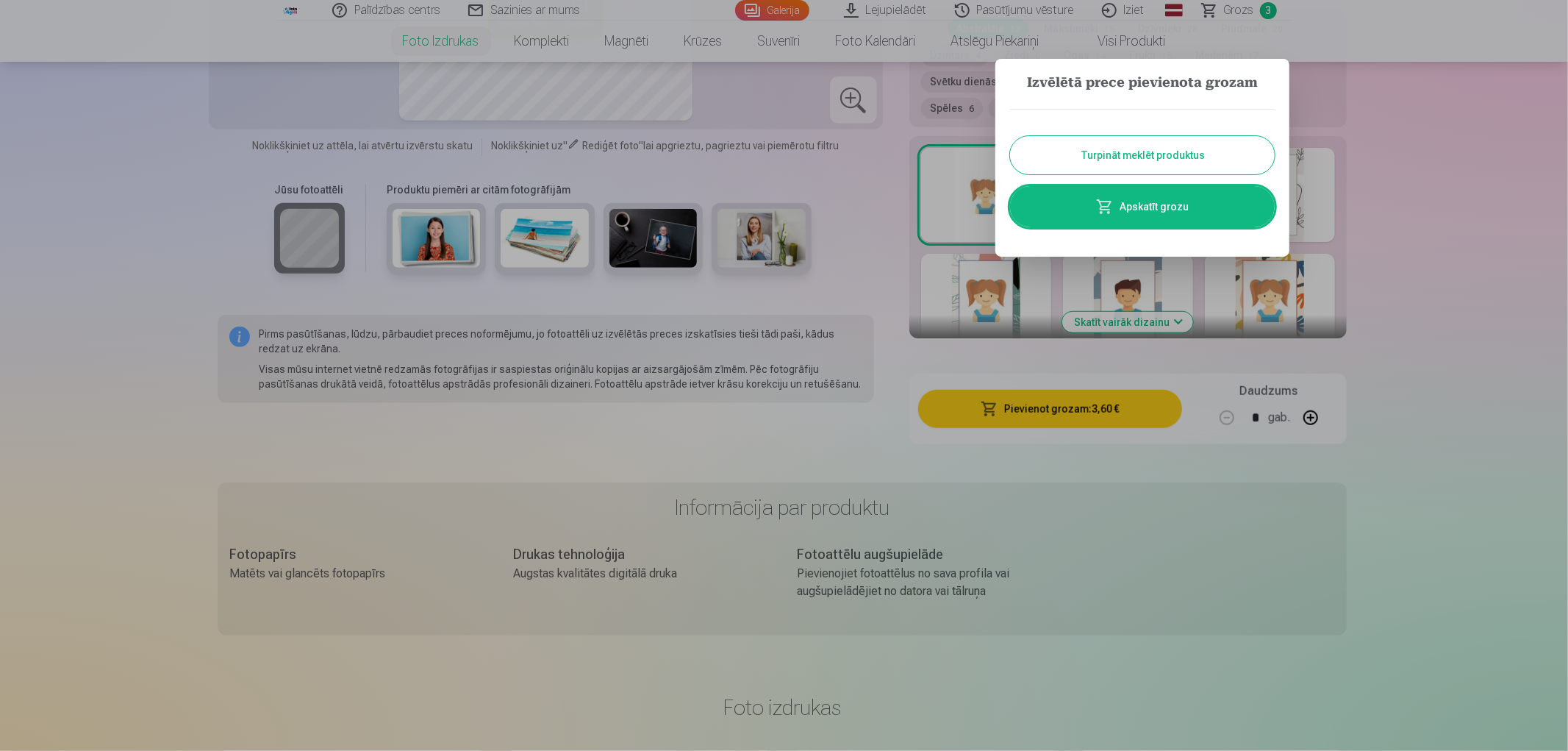
click at [1157, 151] on button "Turpināt meklēt produktus" at bounding box center [1142, 155] width 265 height 38
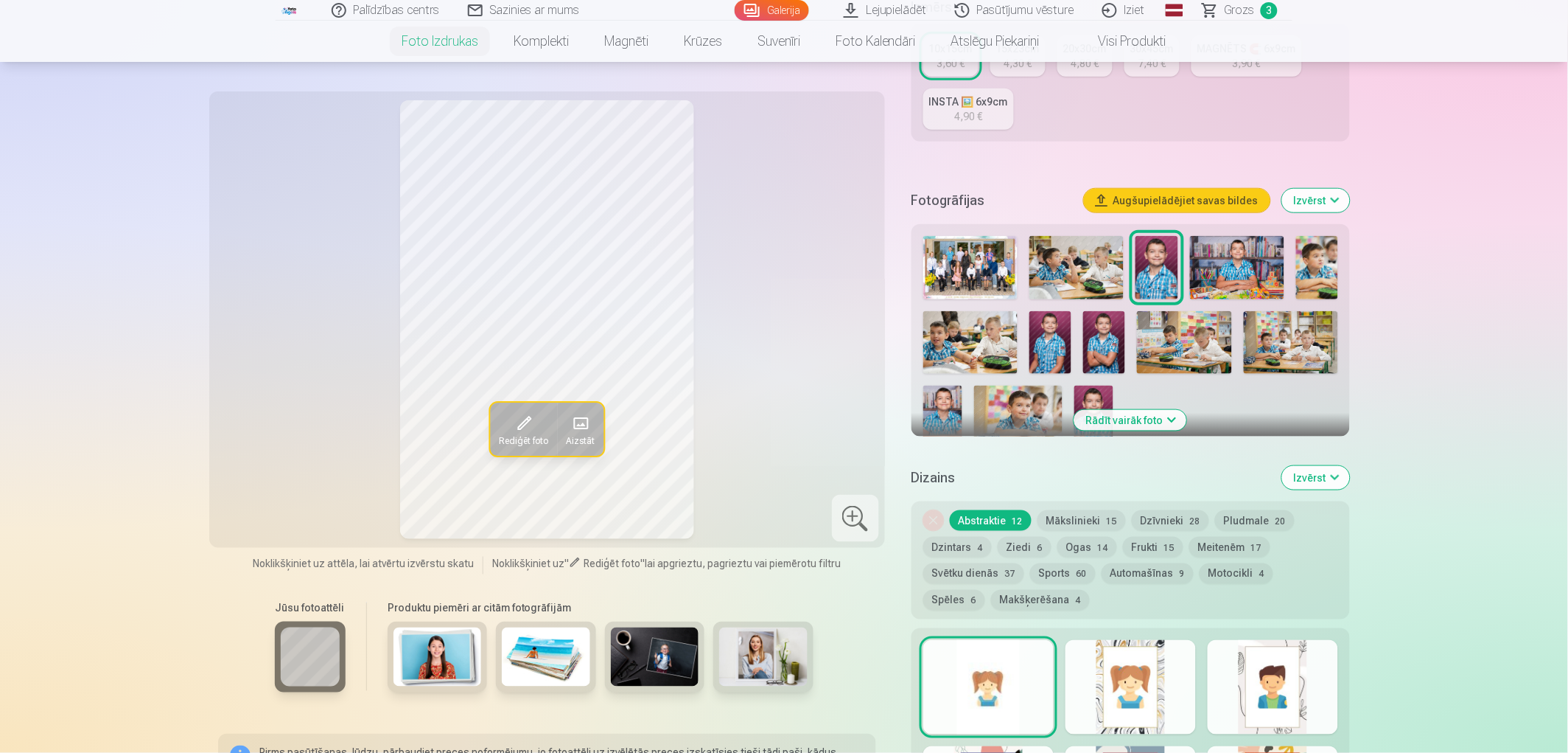
scroll to position [0, 0]
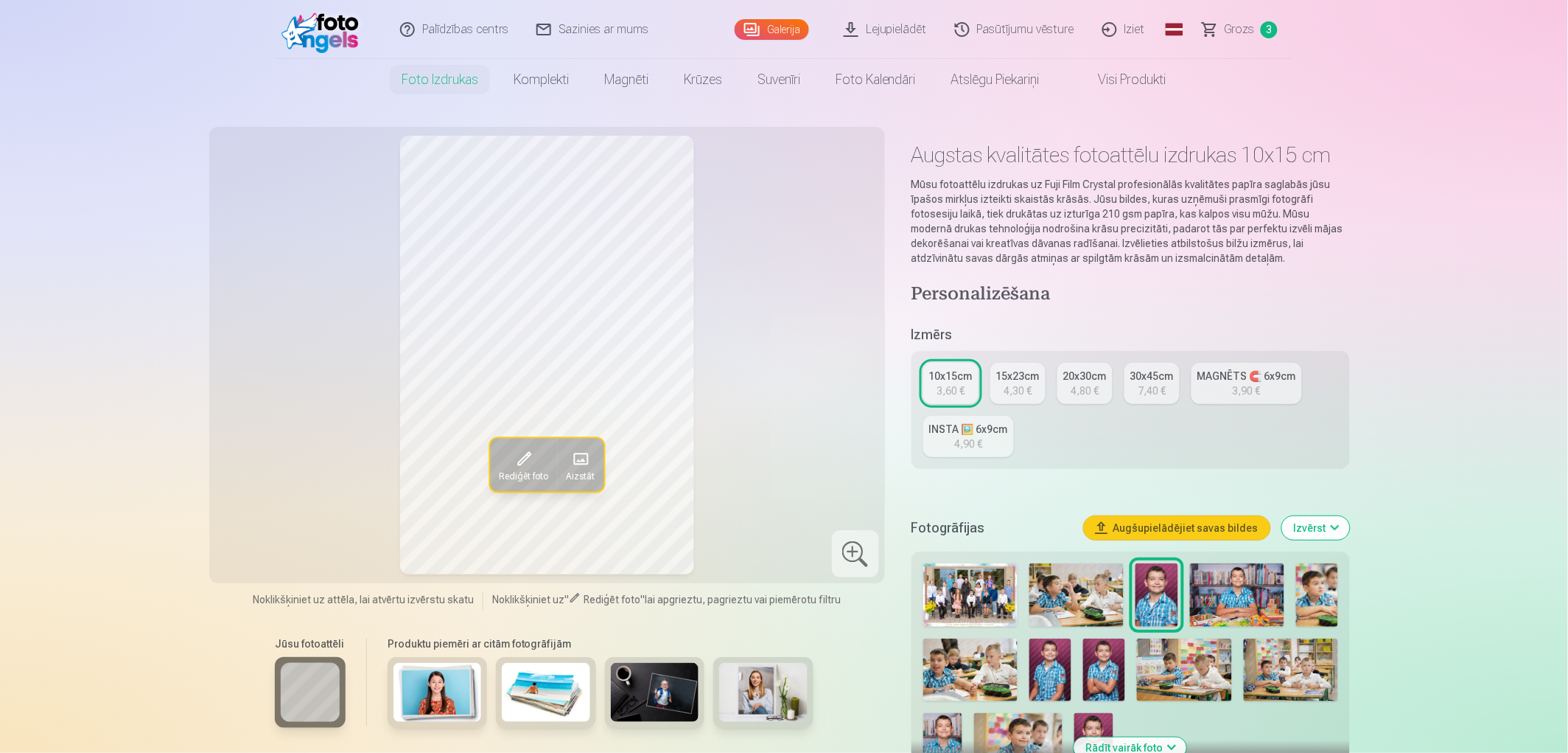
click at [785, 24] on link "Galerija" at bounding box center [772, 29] width 74 height 21
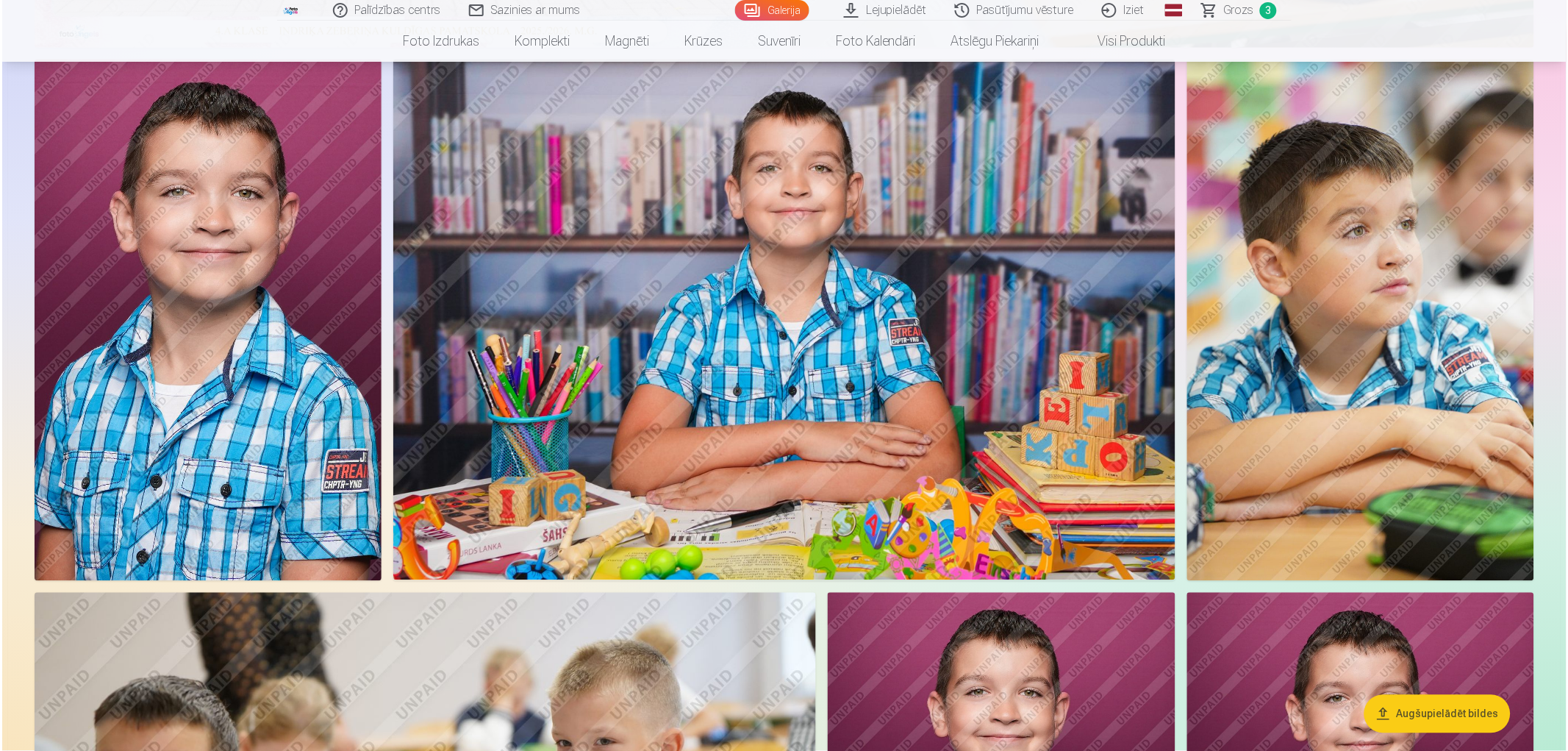
scroll to position [571, 0]
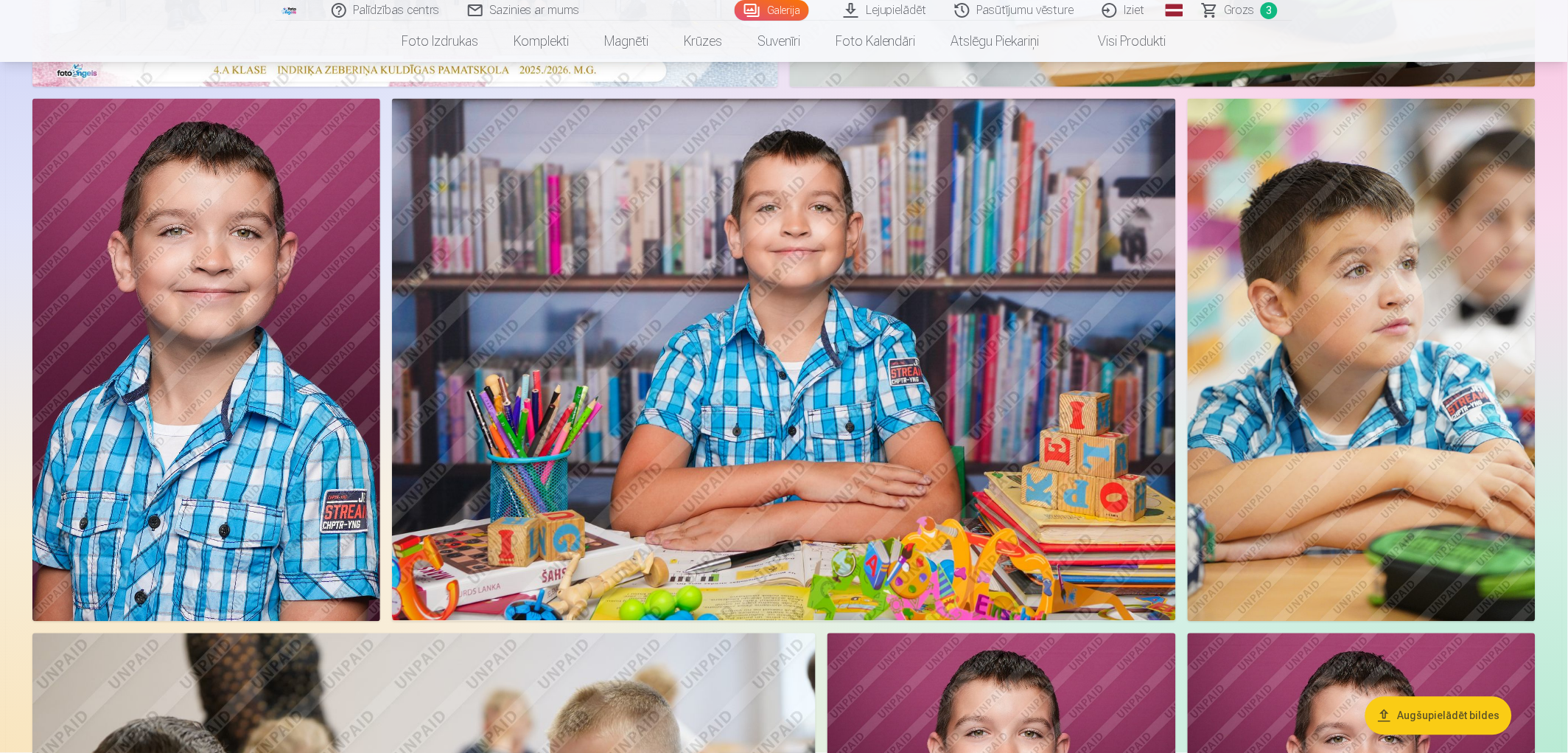
click at [882, 340] on img at bounding box center [783, 359] width 783 height 522
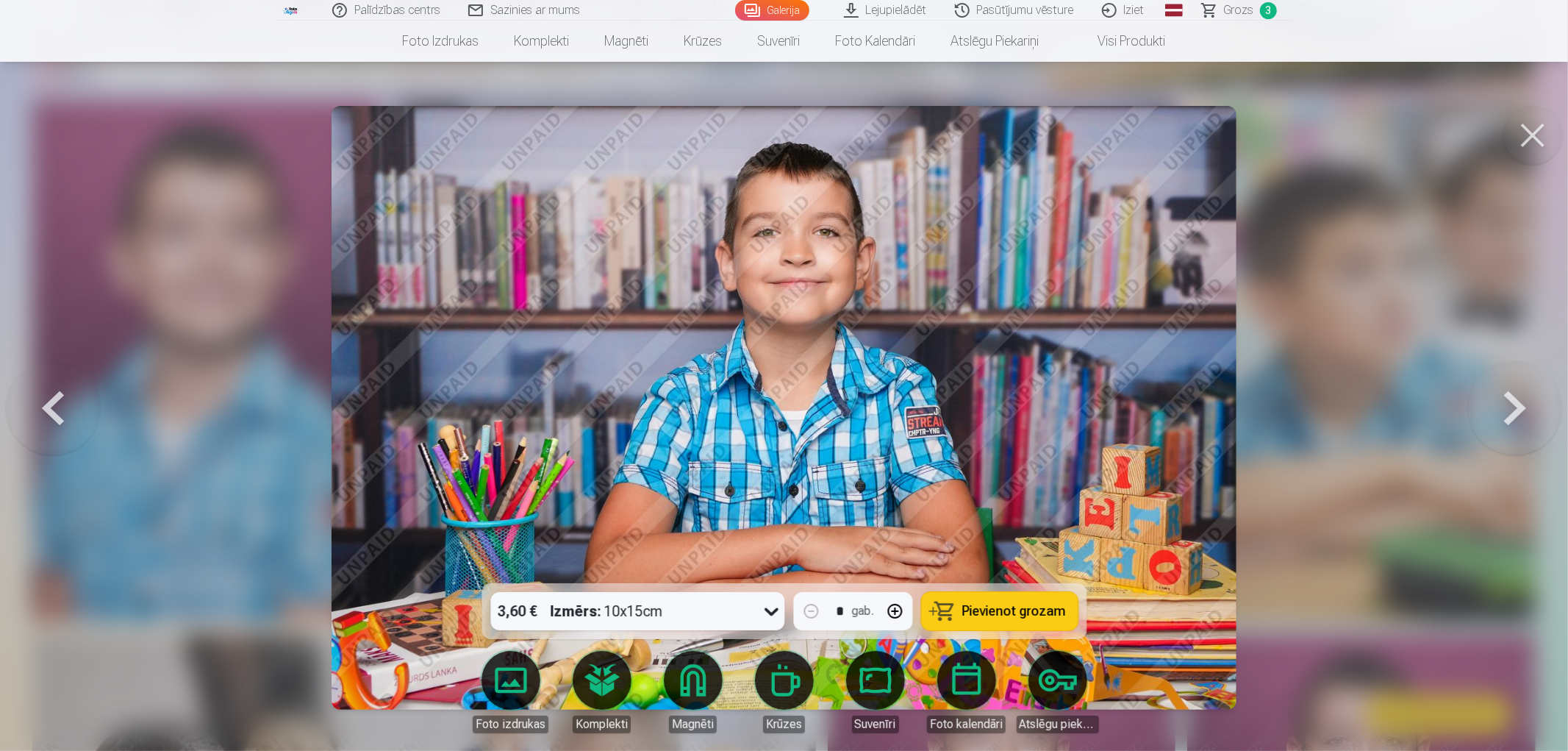
click at [514, 675] on link "Foto izdrukas" at bounding box center [510, 691] width 82 height 82
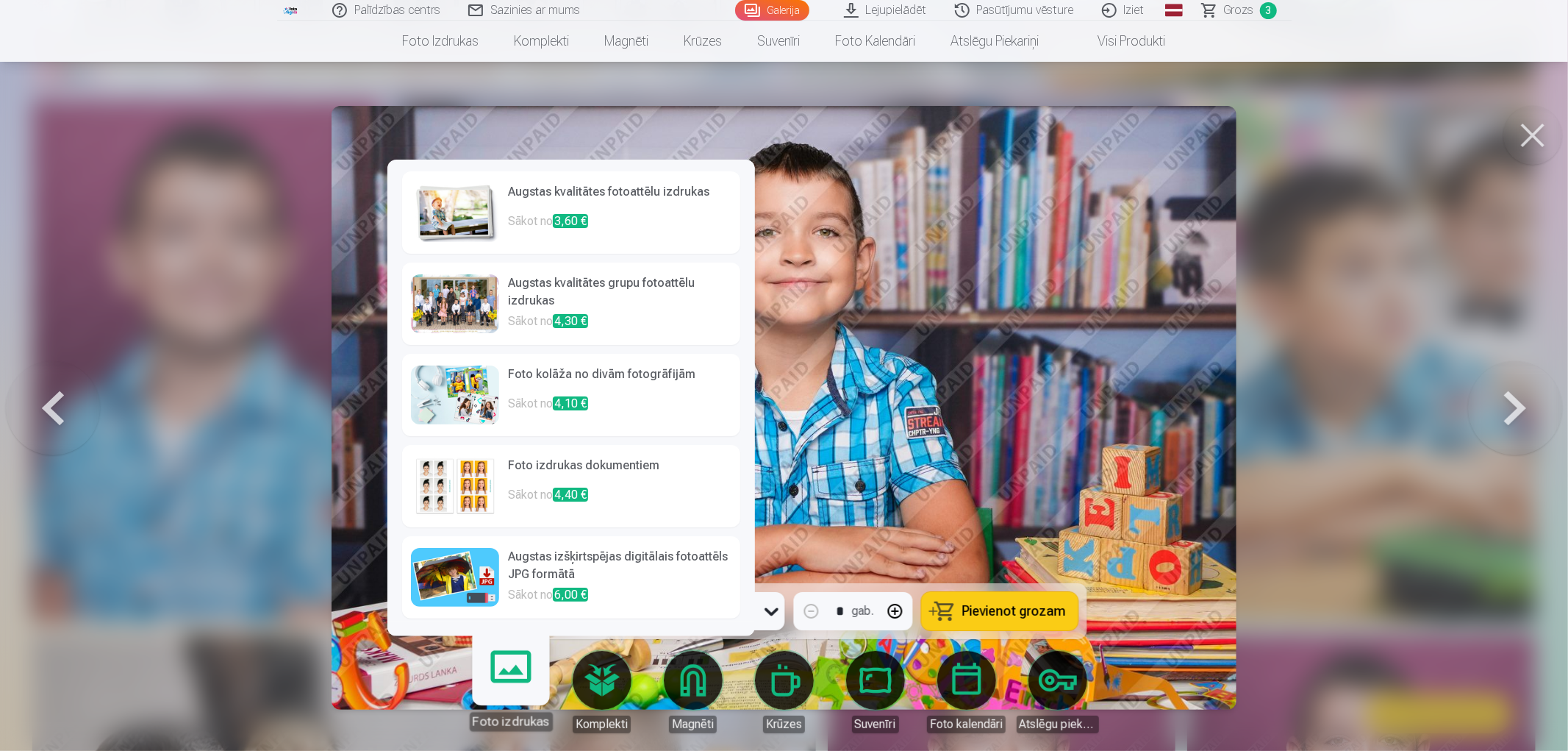
click at [538, 219] on p "Sākot no 3,60 €" at bounding box center [620, 227] width 224 height 29
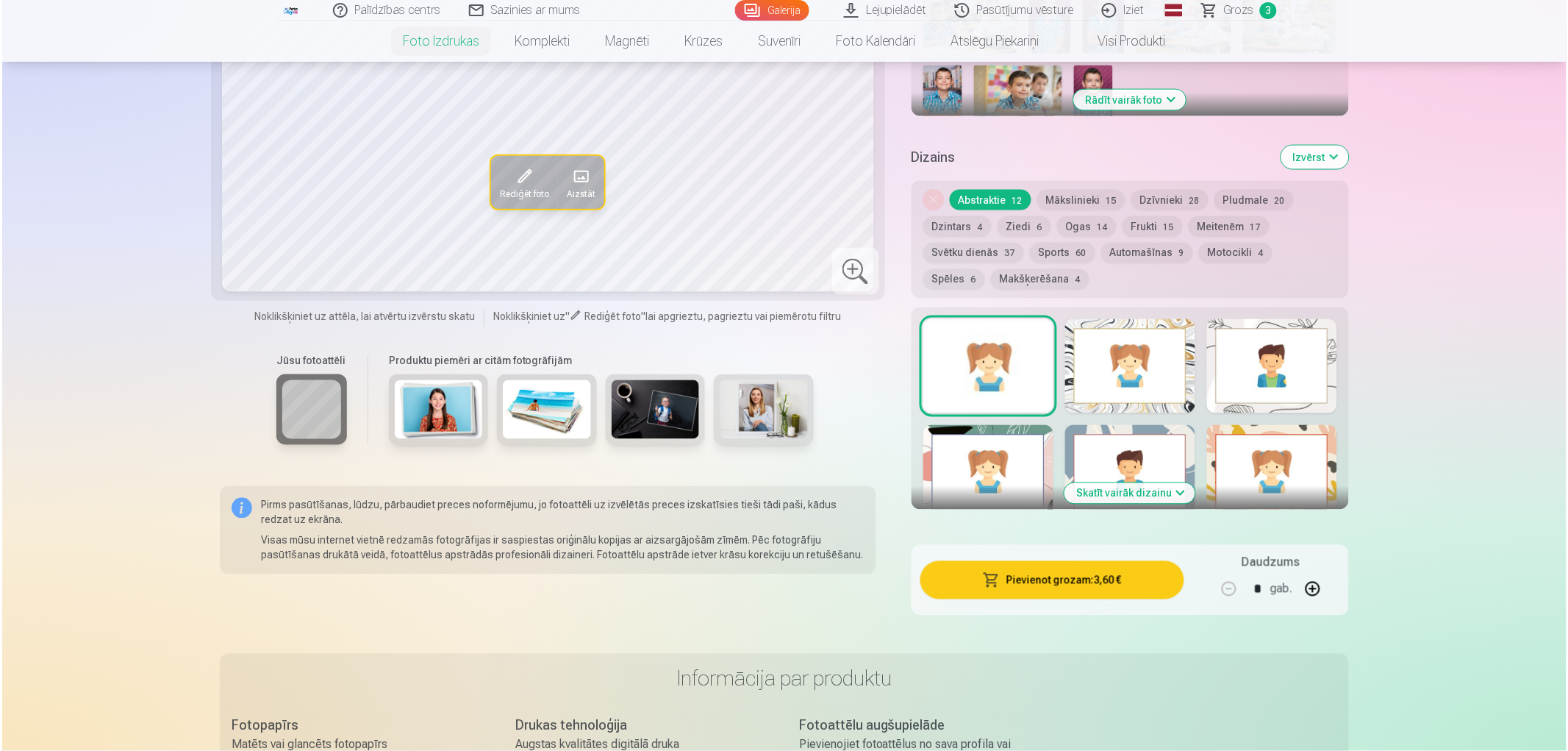
scroll to position [653, 0]
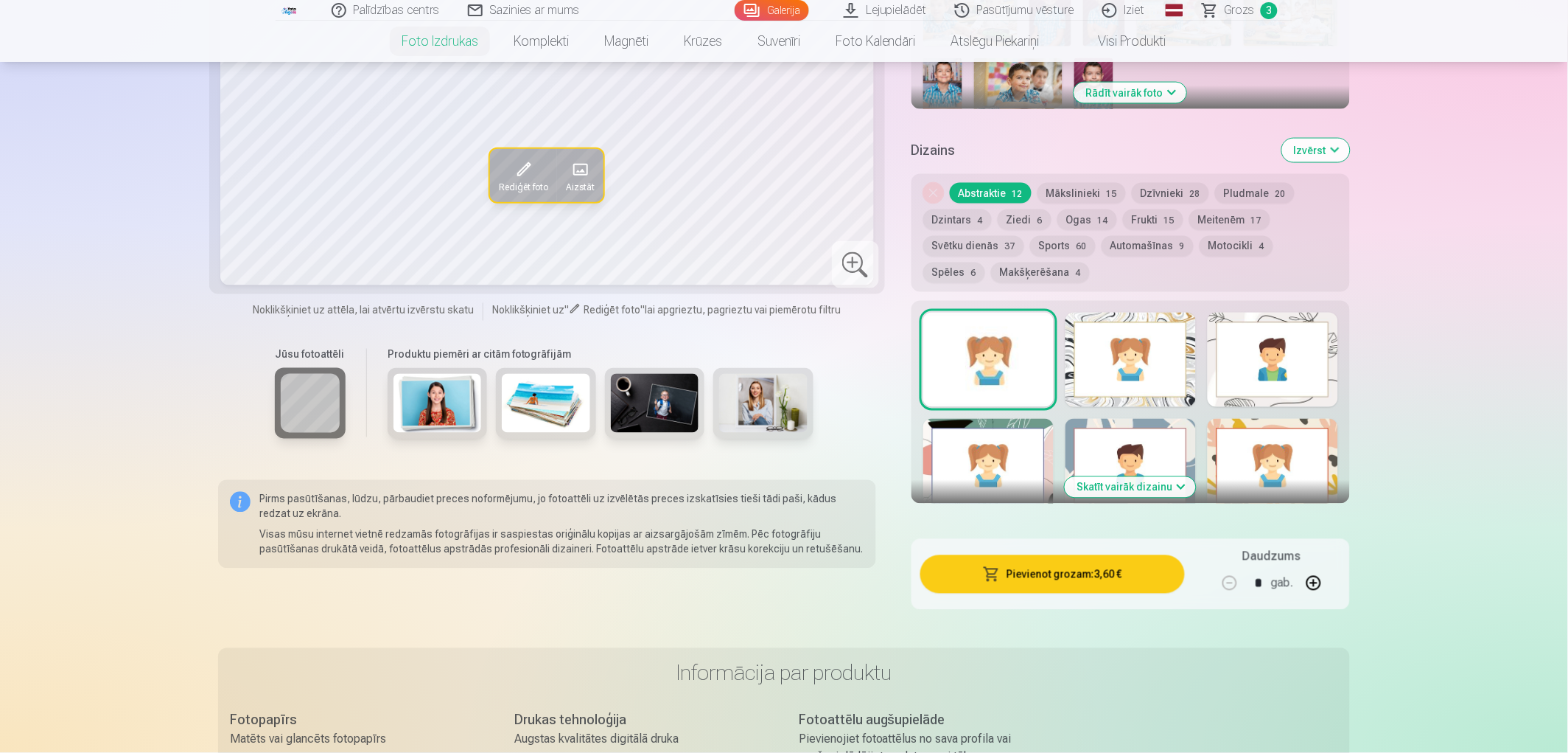
click at [1057, 572] on button "Pievienot grozam : 3,60 €" at bounding box center [1053, 574] width 265 height 38
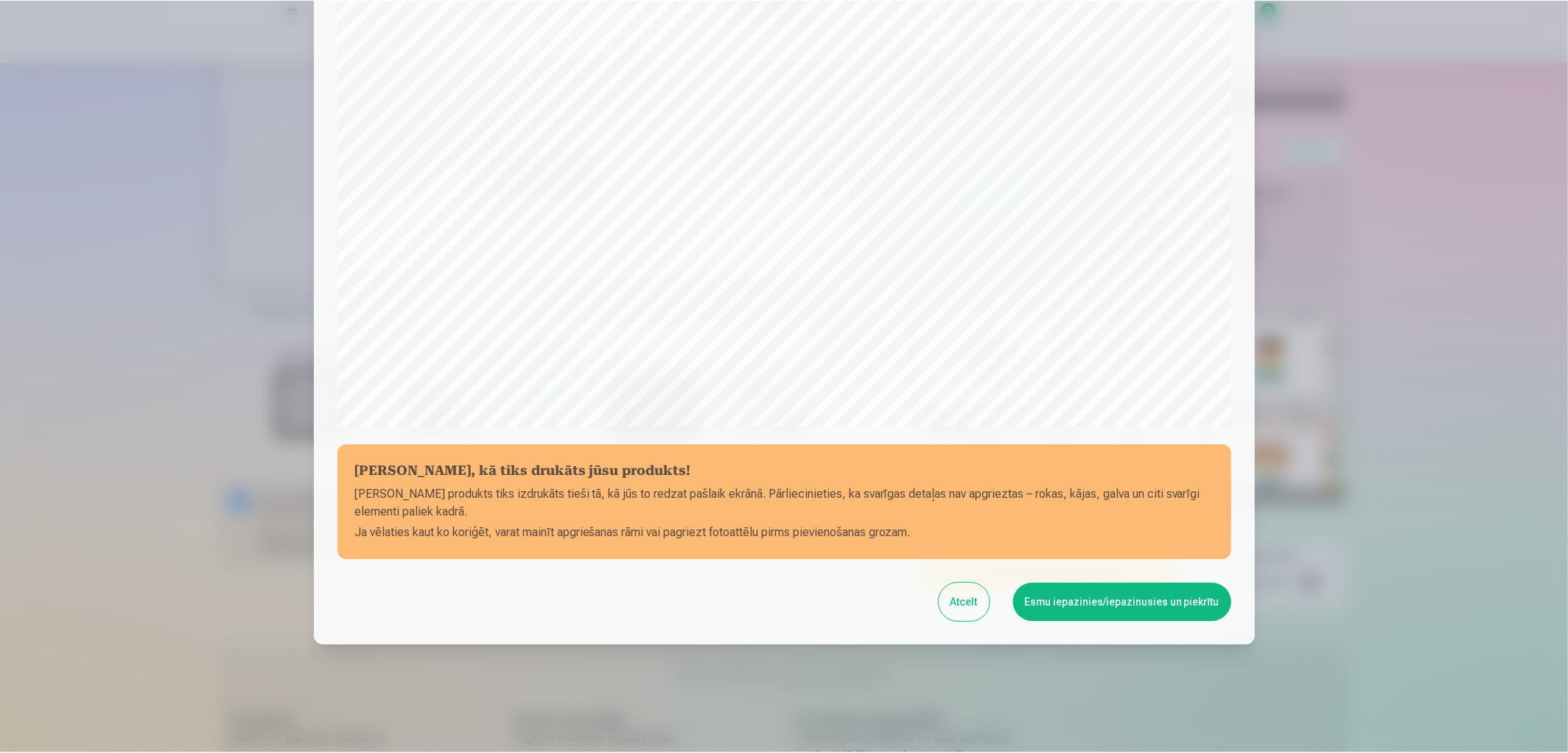
scroll to position [308, 0]
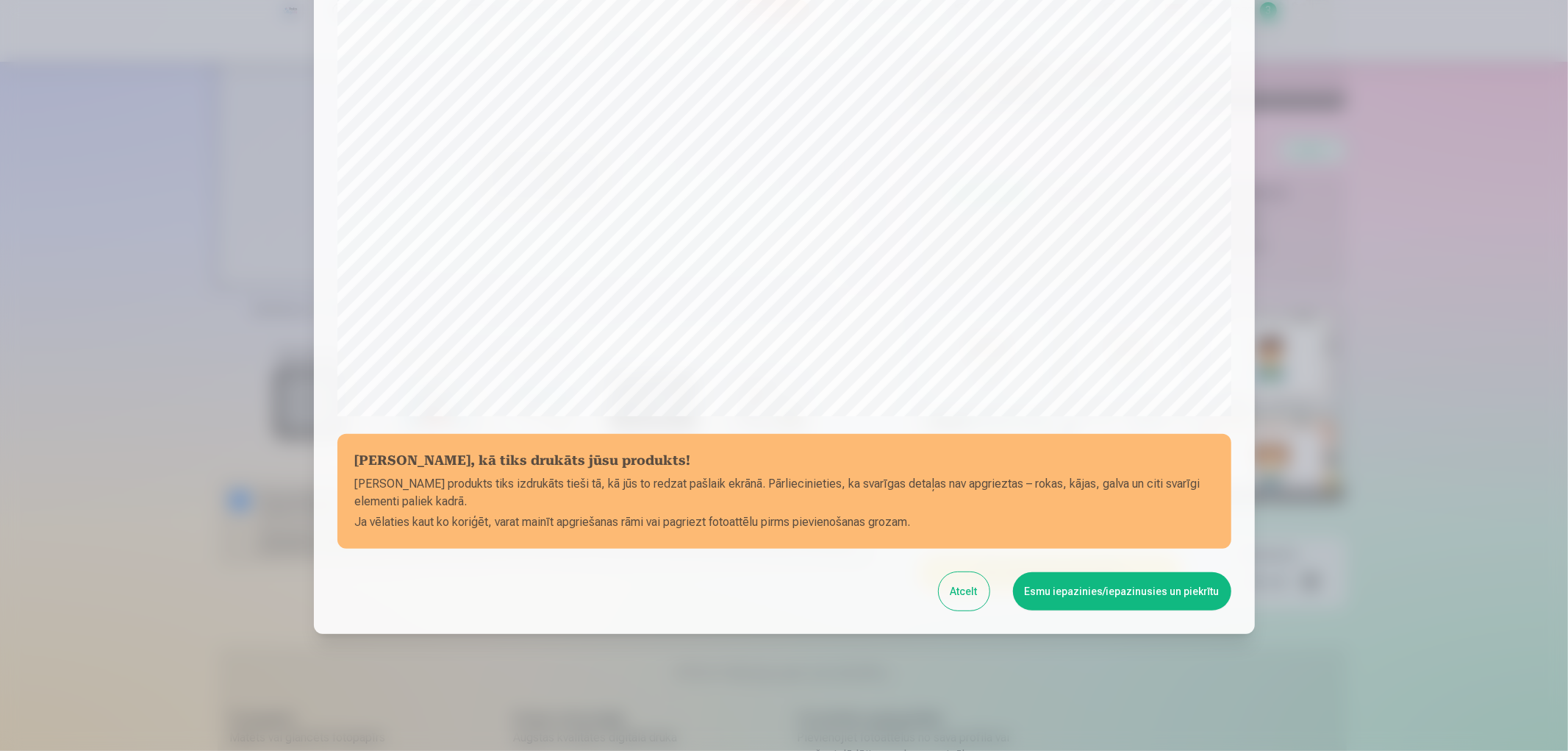
click at [1079, 584] on button "Esmu iepazinies/iepazinusies un piekrītu" at bounding box center [1122, 591] width 218 height 38
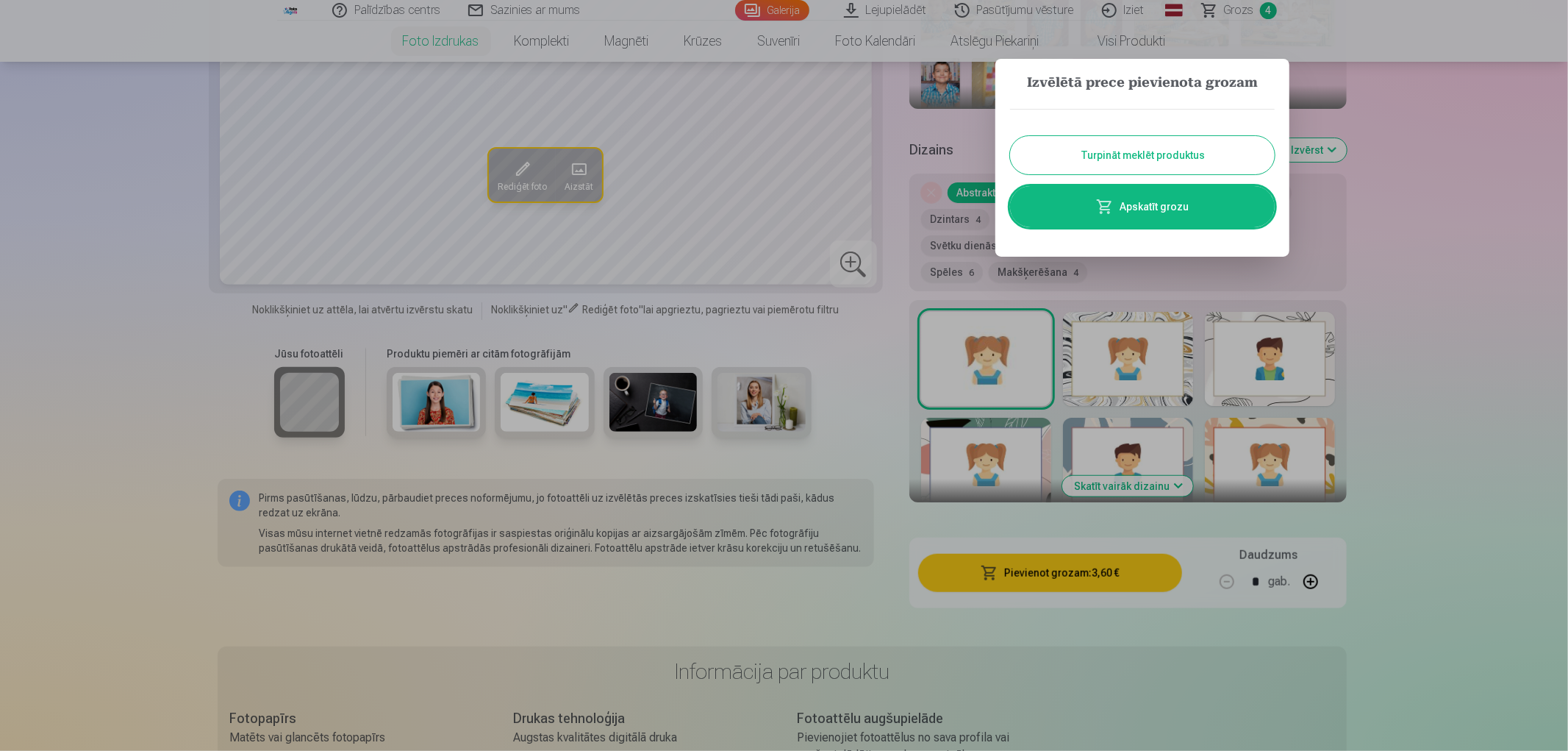
click at [1135, 157] on button "Turpināt meklēt produktus" at bounding box center [1142, 155] width 265 height 38
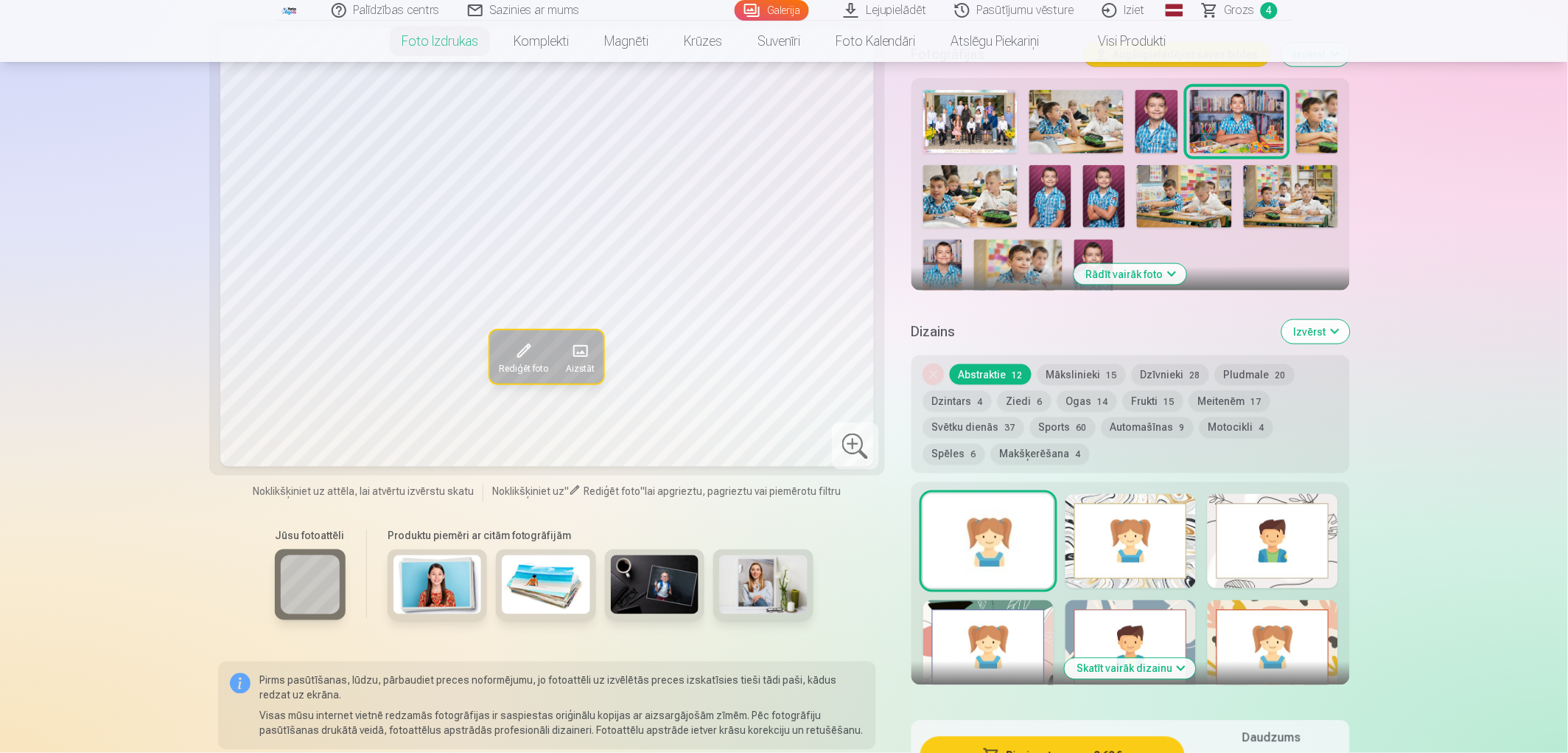
scroll to position [246, 0]
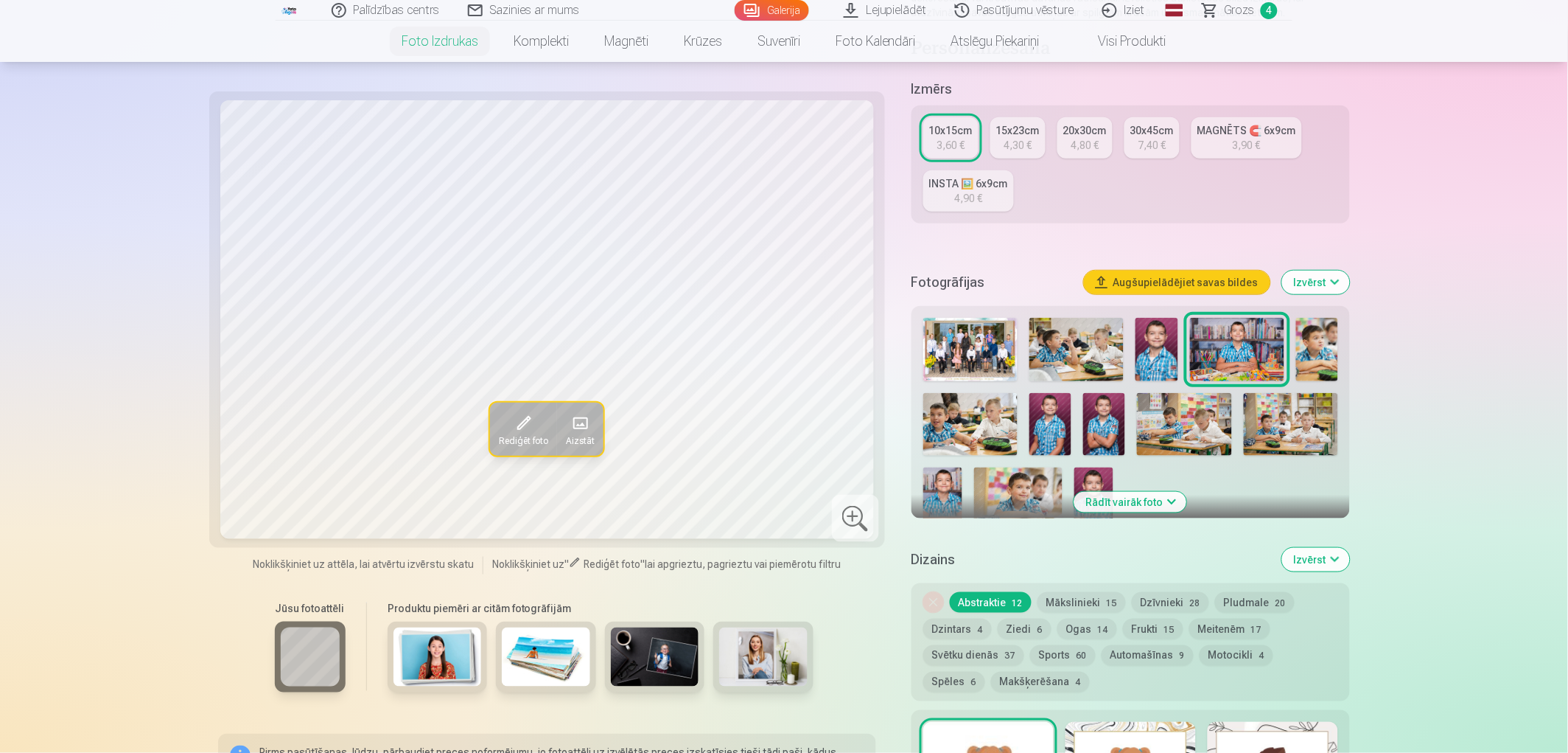
click at [1165, 284] on button "Augšupielādējiet savas bildes" at bounding box center [1177, 282] width 186 height 23
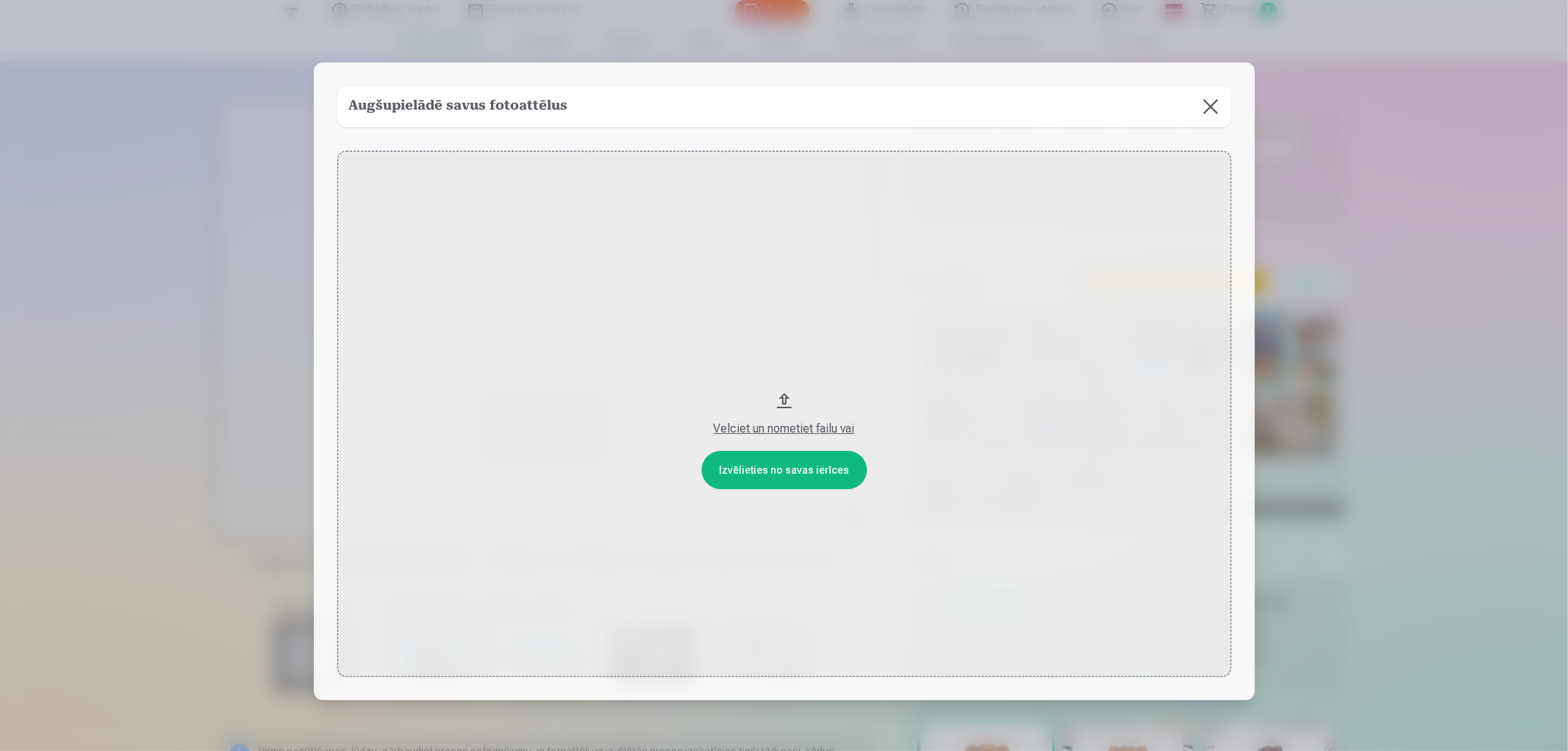
click at [1202, 106] on button at bounding box center [1211, 107] width 41 height 41
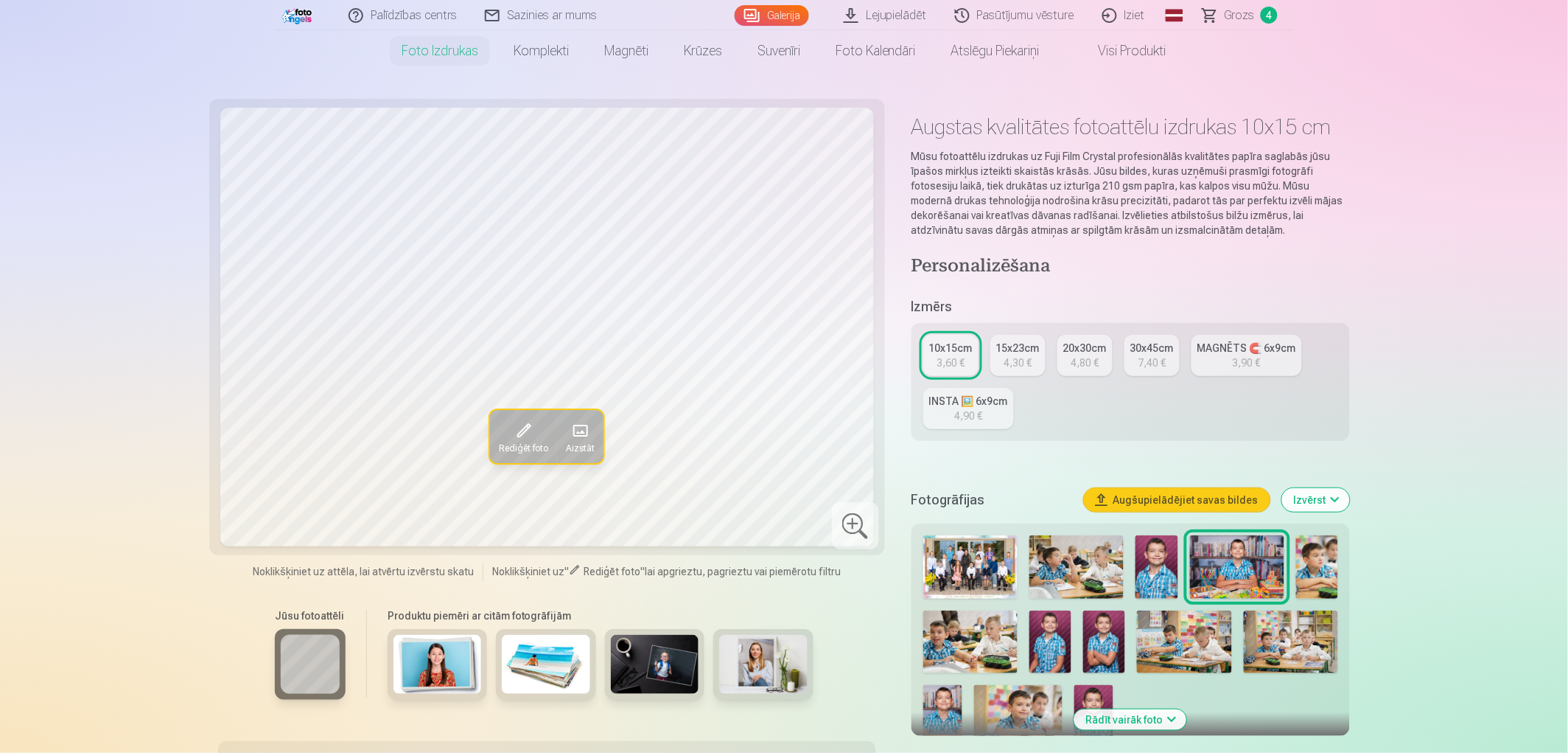
scroll to position [0, 0]
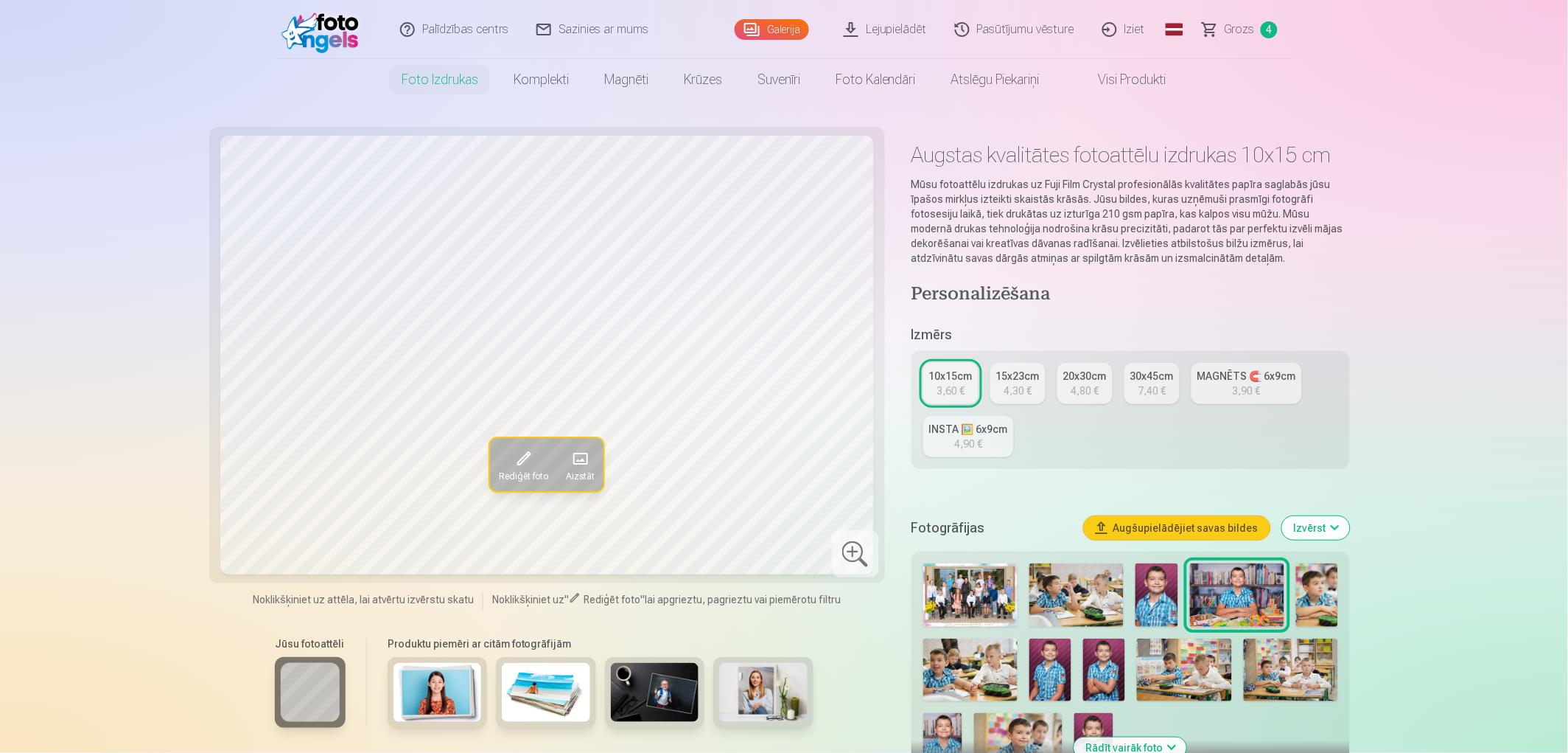
click at [1248, 23] on span "Grozs" at bounding box center [1240, 29] width 30 height 17
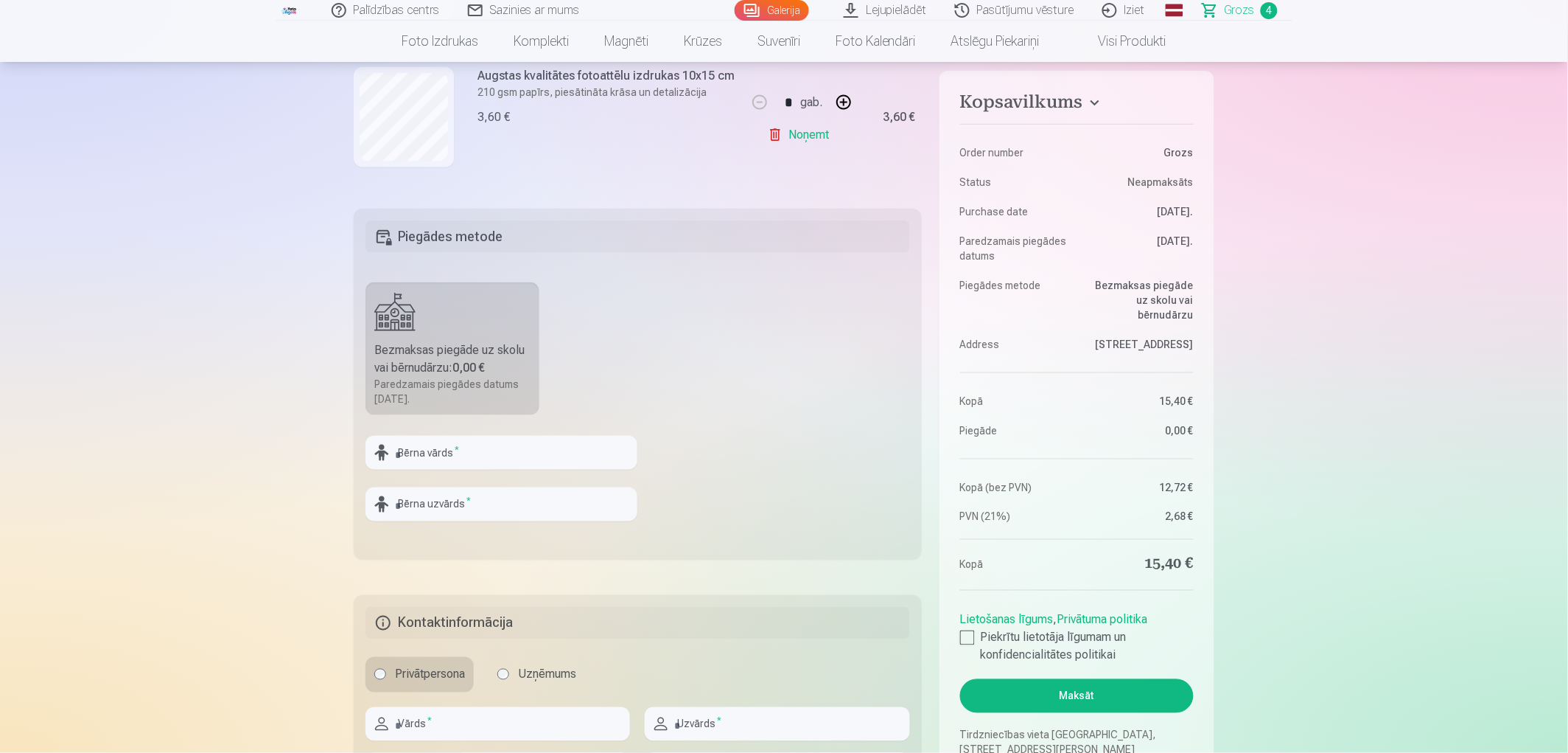
scroll to position [409, 0]
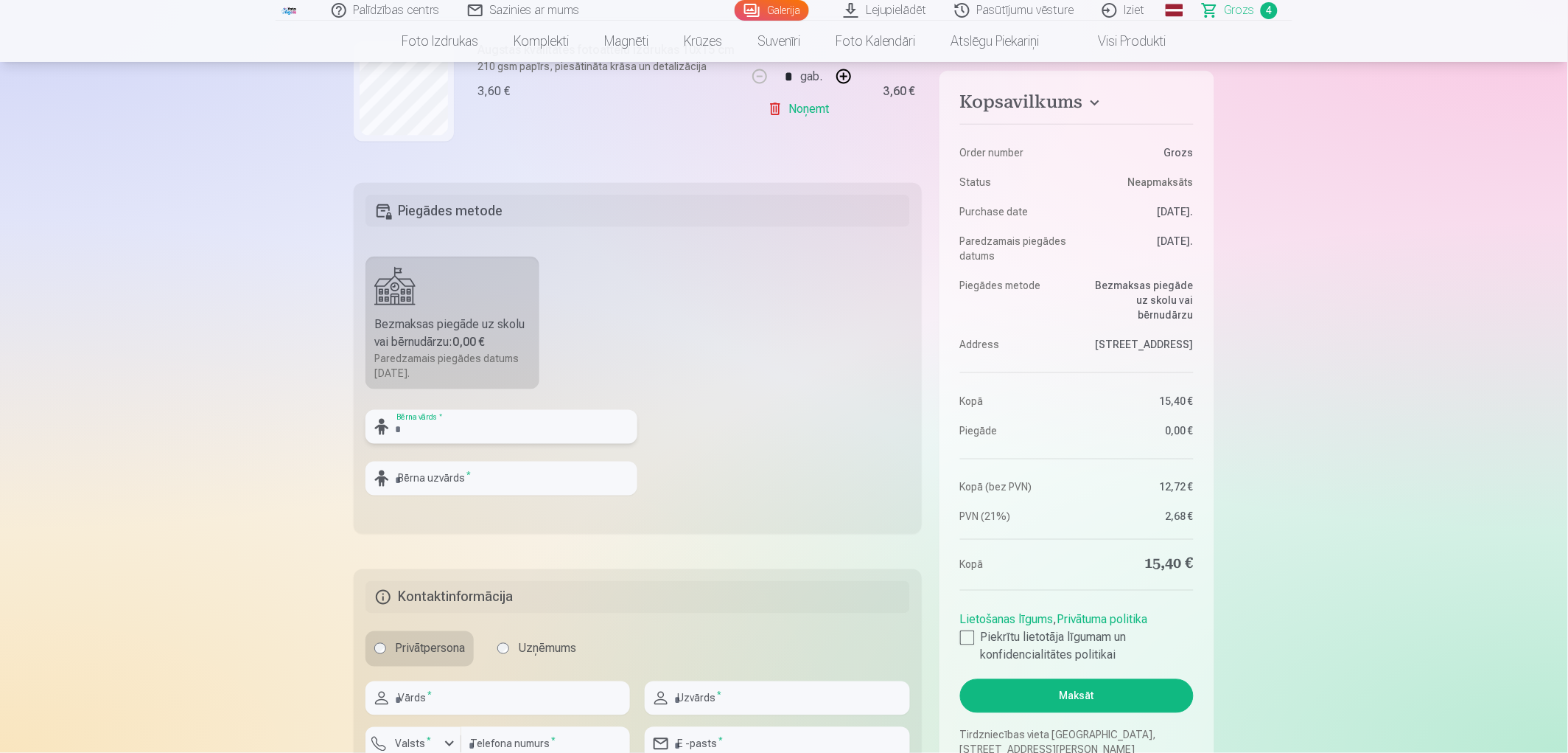
click at [492, 430] on input "text" at bounding box center [501, 427] width 272 height 34
type input "*"
type input "********"
click at [428, 479] on input "text" at bounding box center [501, 478] width 272 height 34
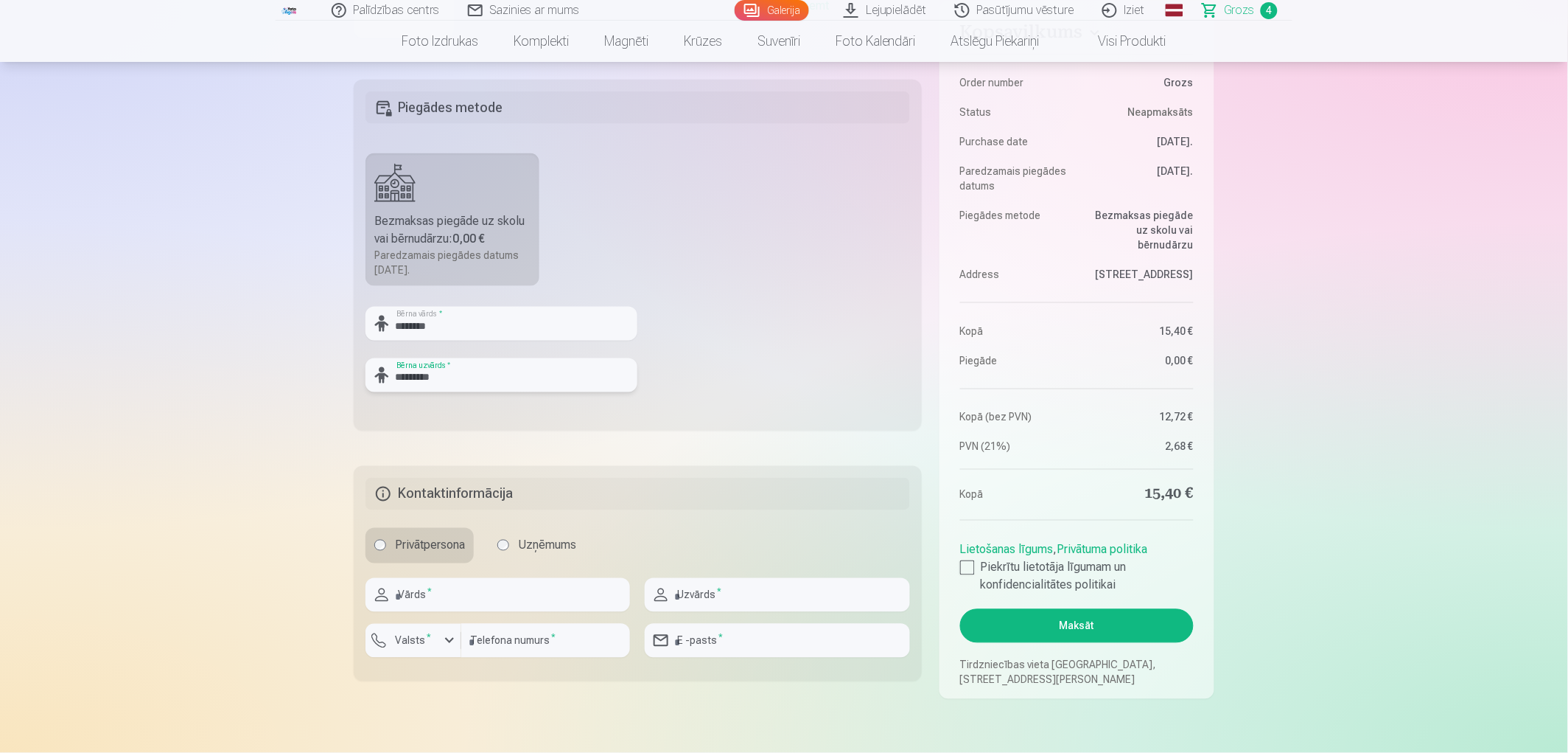
scroll to position [737, 0]
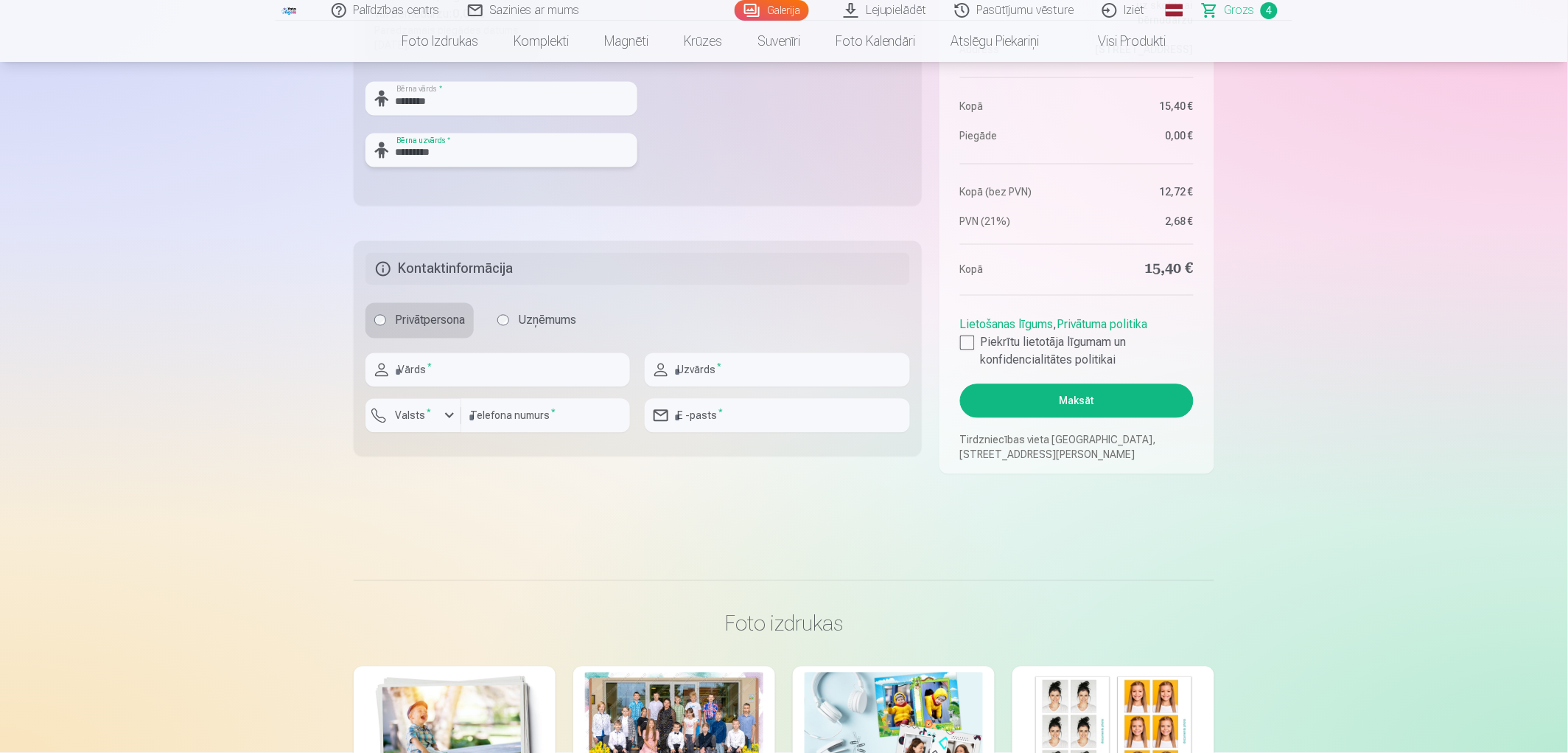
type input "*********"
click at [461, 373] on input "text" at bounding box center [498, 370] width 265 height 34
type input "******"
click at [713, 367] on input "text" at bounding box center [777, 370] width 265 height 34
type input "*********"
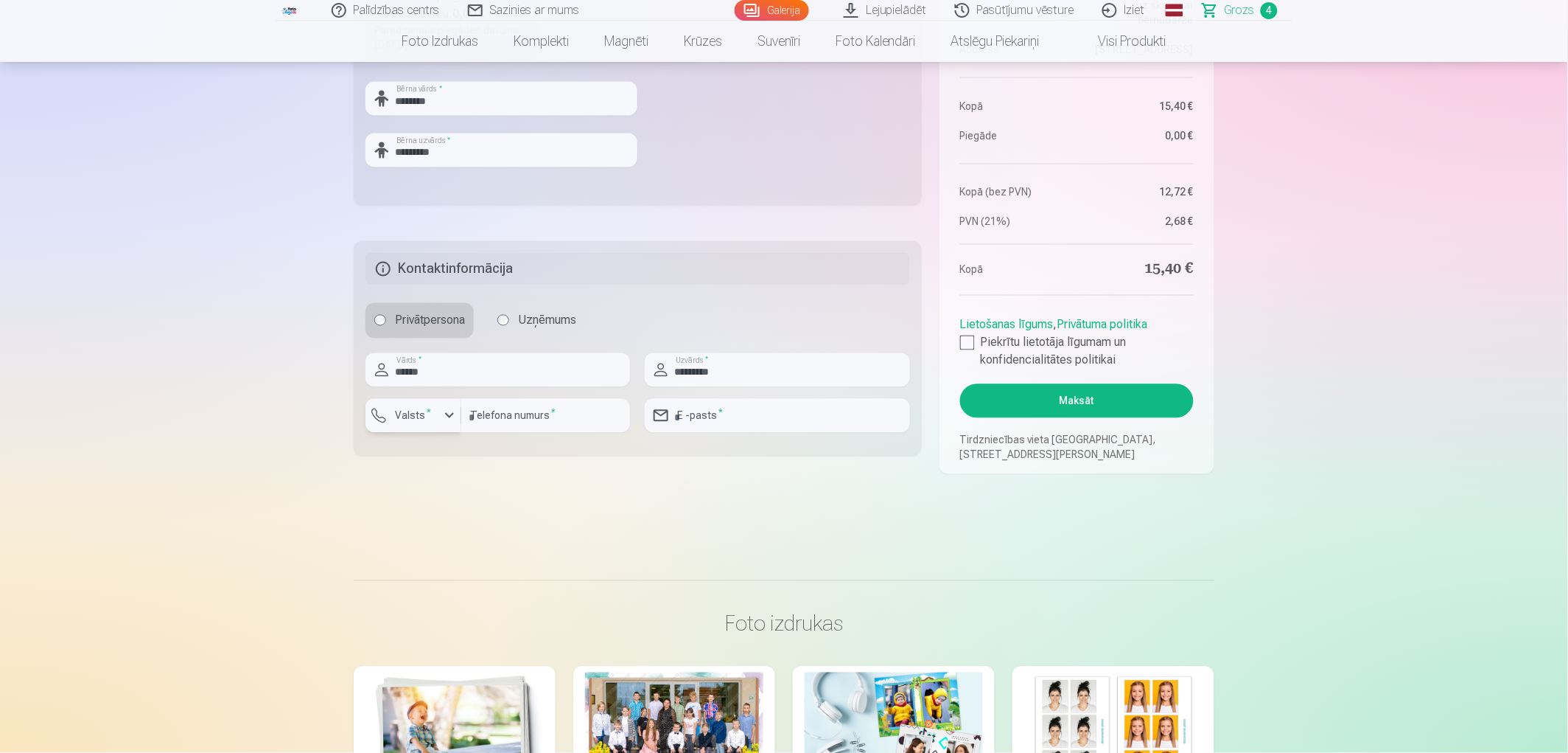
drag, startPoint x: 444, startPoint y: 417, endPoint x: 451, endPoint y: 421, distance: 8.1
click at [447, 417] on div "button" at bounding box center [449, 415] width 17 height 17
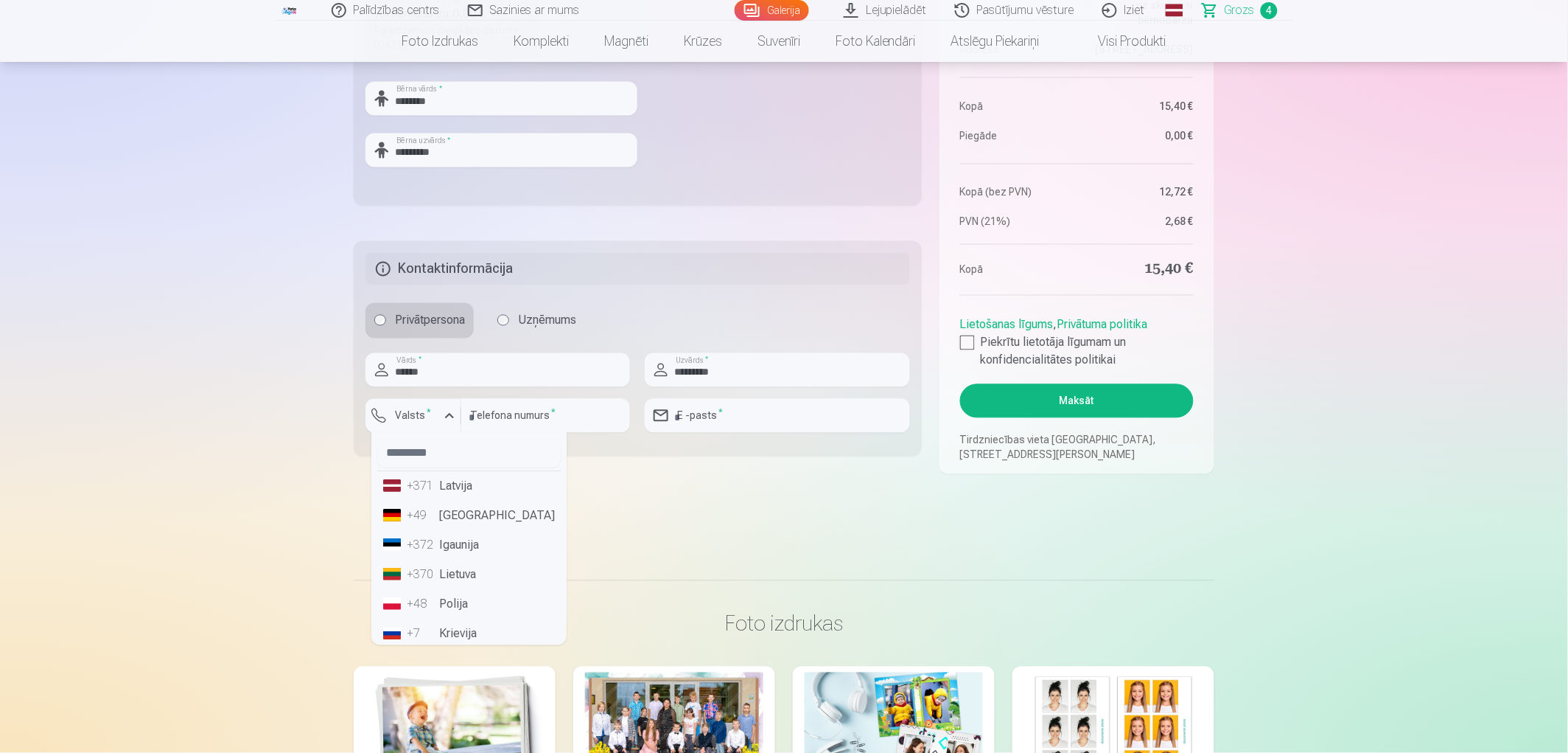
drag, startPoint x: 436, startPoint y: 482, endPoint x: 470, endPoint y: 455, distance: 43.4
click at [437, 481] on li "+371 Latvija" at bounding box center [469, 486] width 183 height 29
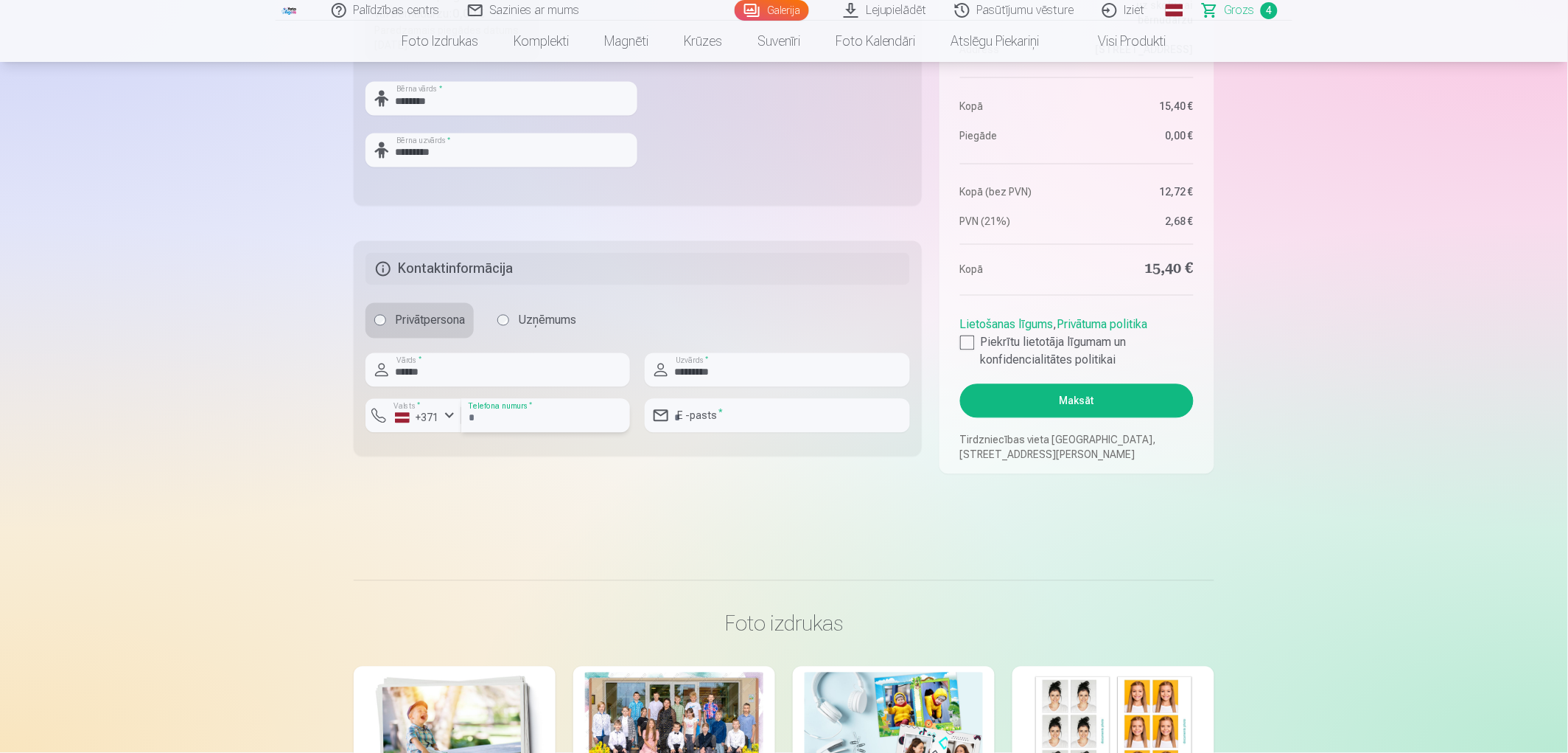
click at [502, 420] on input "number" at bounding box center [545, 415] width 169 height 34
type input "********"
click at [750, 413] on input "email" at bounding box center [777, 415] width 265 height 34
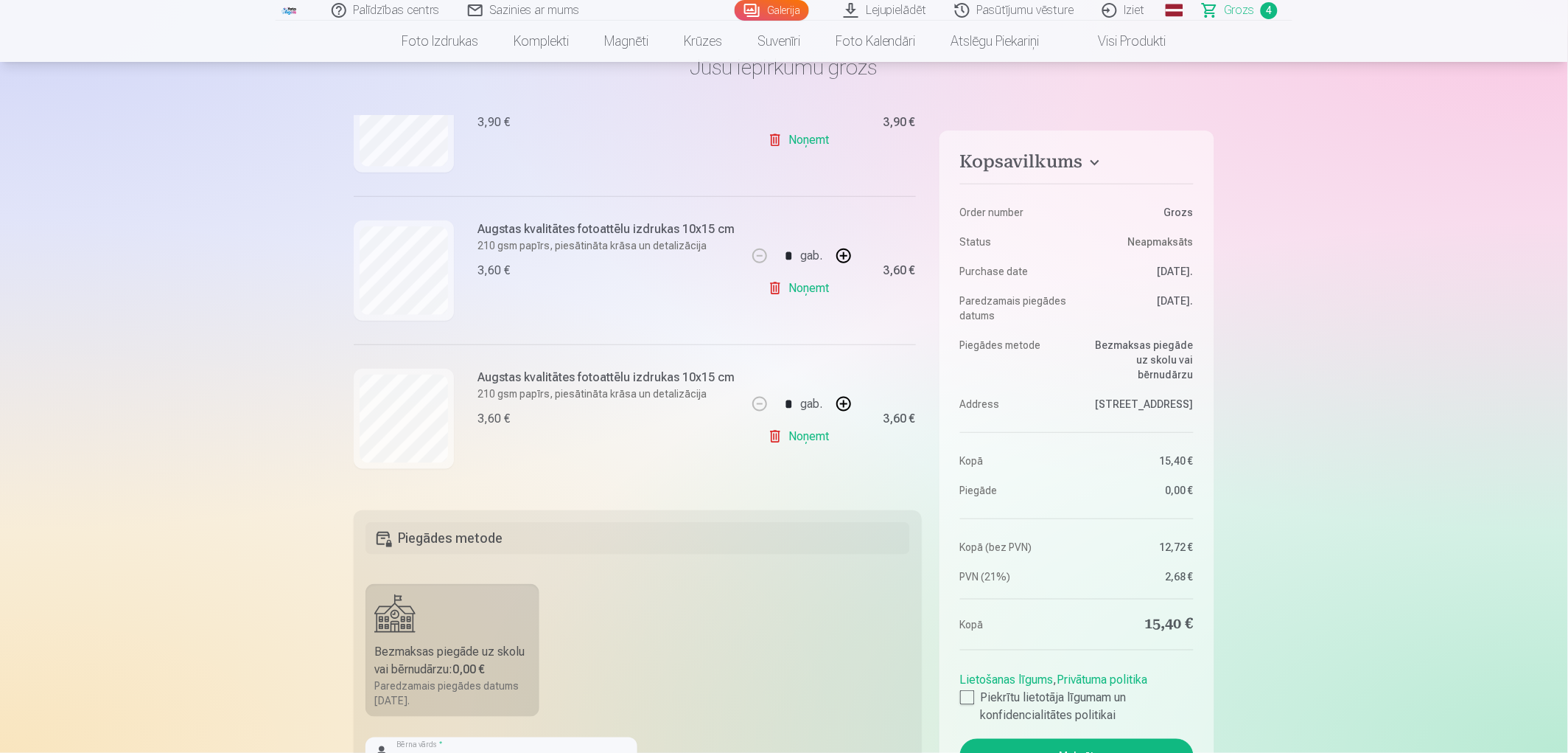
scroll to position [409, 0]
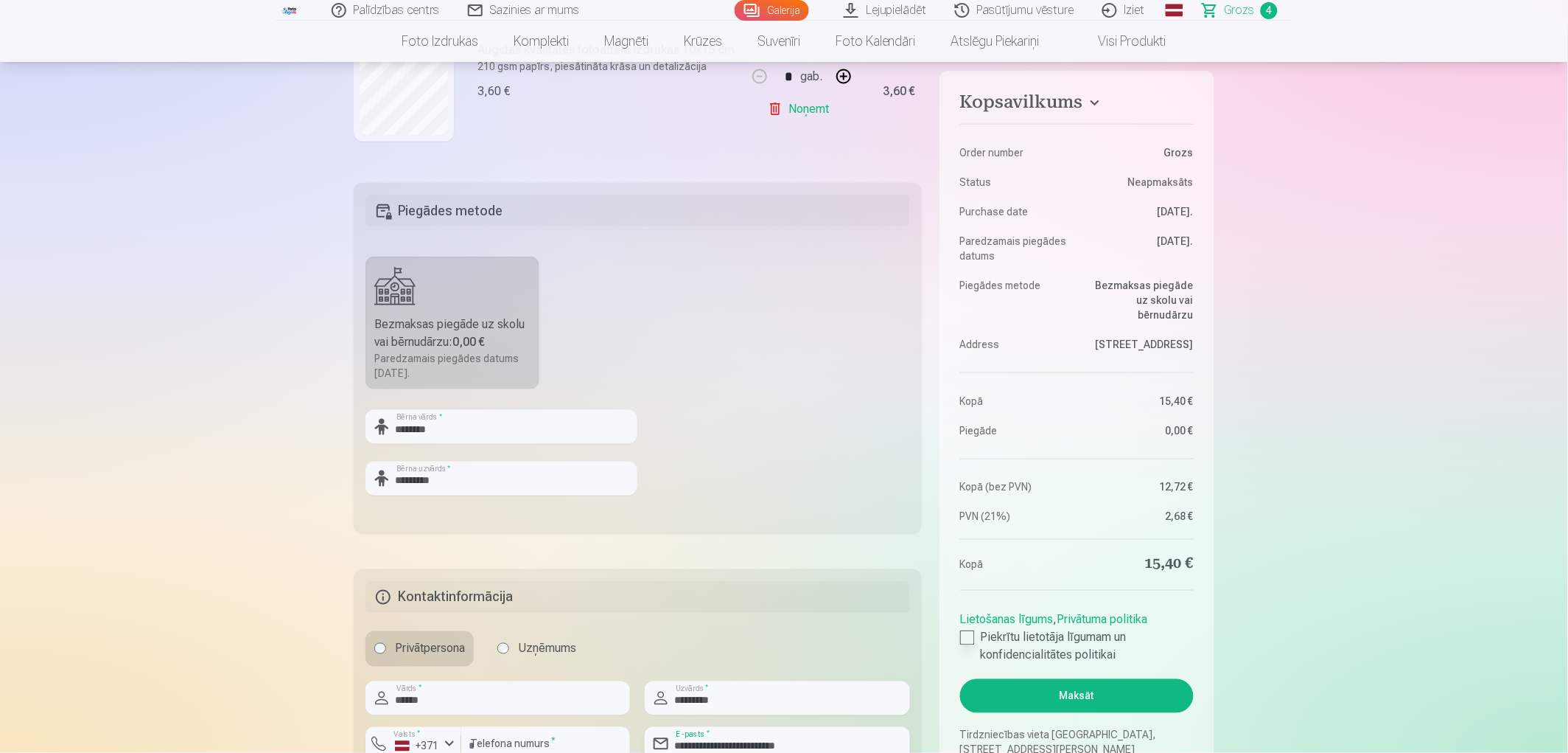
type input "**********"
drag, startPoint x: 971, startPoint y: 640, endPoint x: 993, endPoint y: 628, distance: 25.1
click at [971, 639] on div at bounding box center [967, 637] width 15 height 15
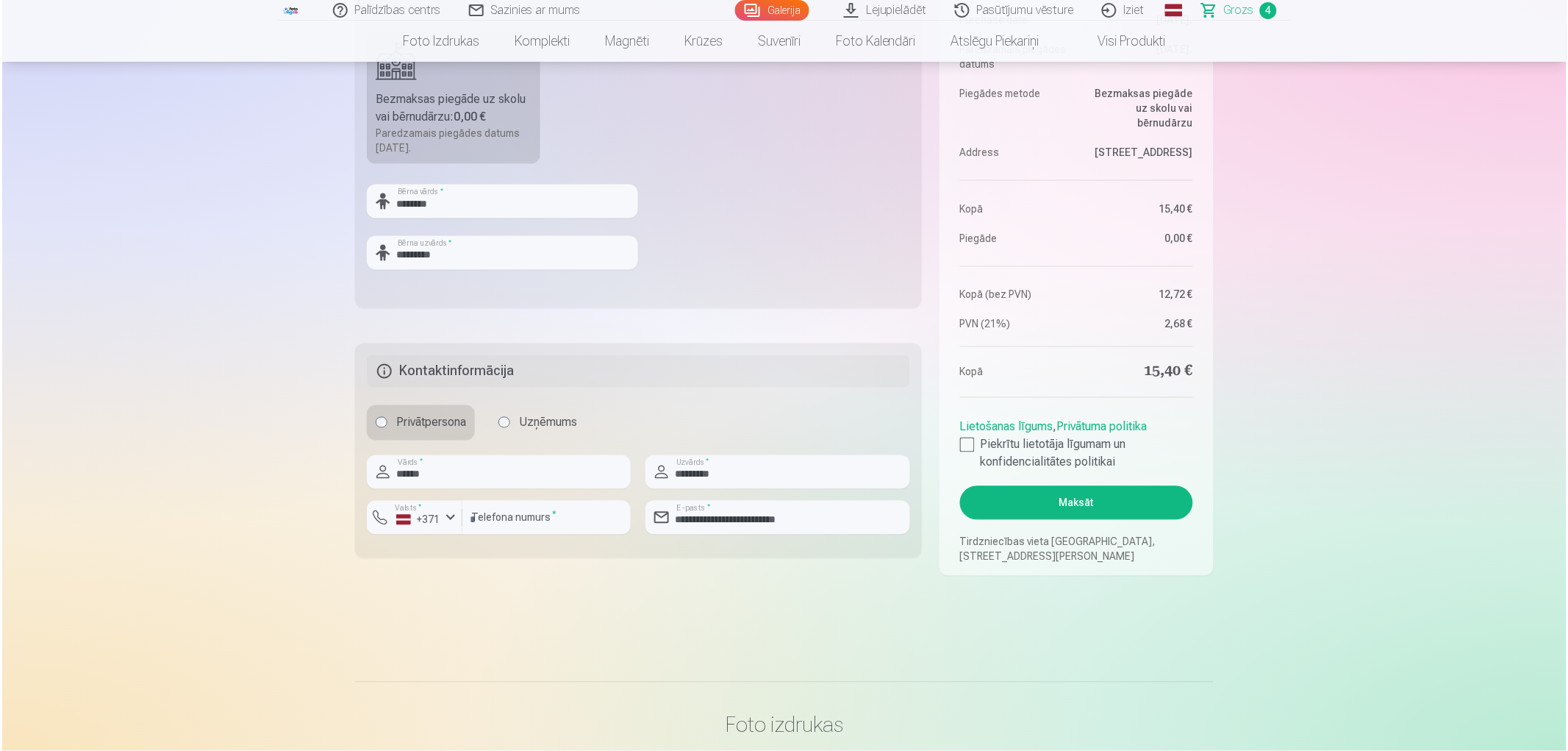
scroll to position [653, 0]
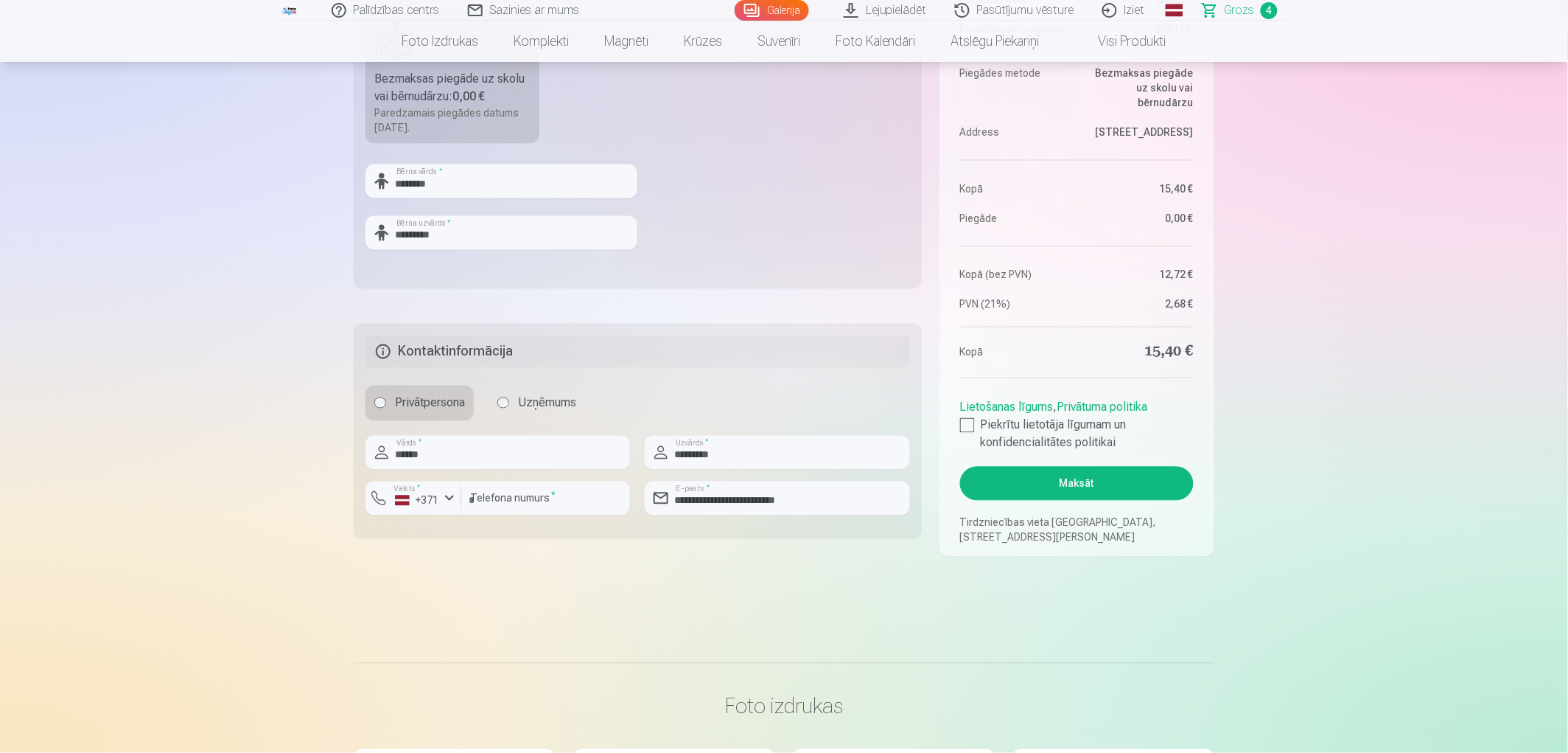
click at [1075, 479] on button "Maksāt" at bounding box center [1077, 483] width 234 height 34
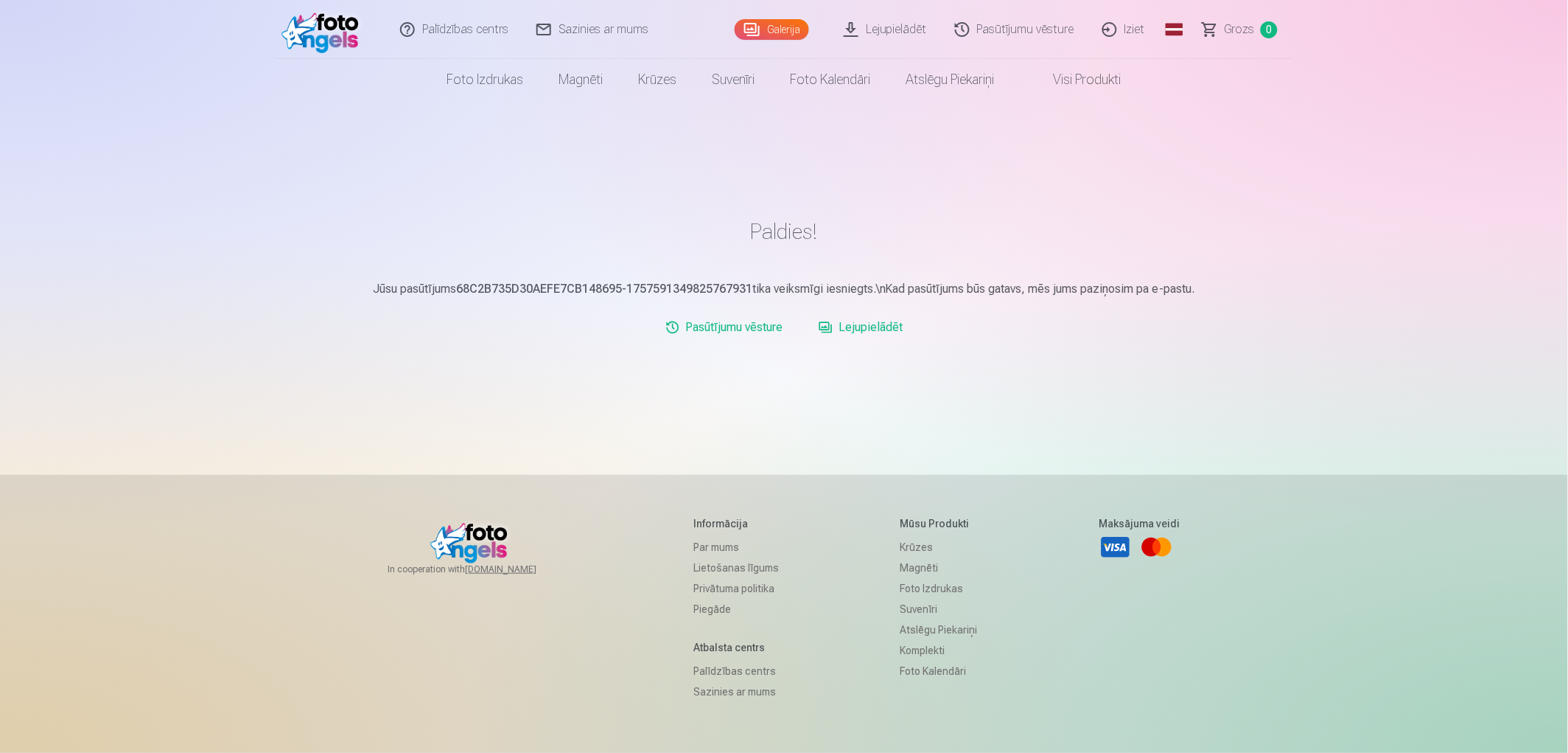
click at [761, 330] on link "Pasūtījumu vēsture" at bounding box center [724, 327] width 130 height 29
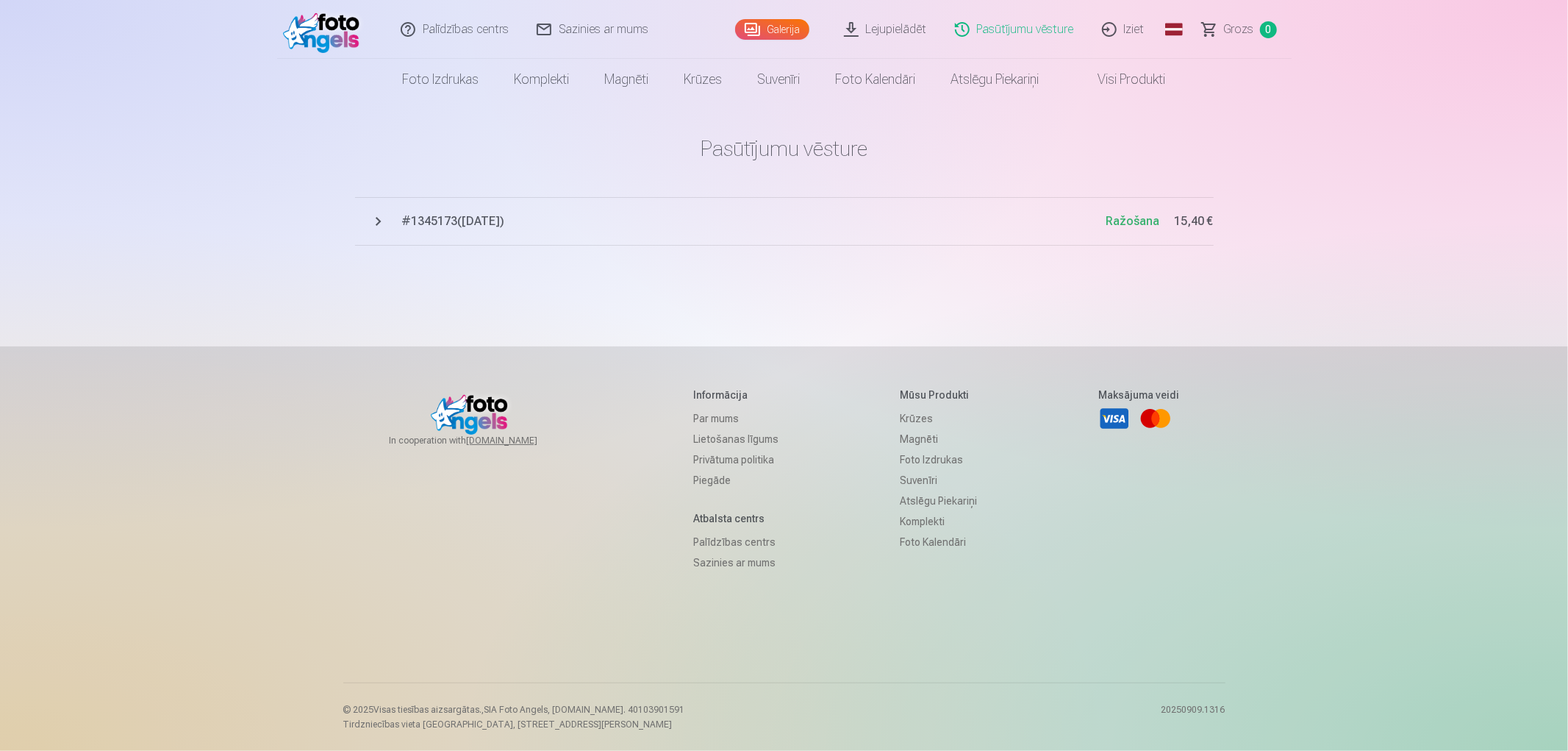
click at [1130, 221] on span "Ražošana" at bounding box center [1133, 221] width 54 height 14
